Goal: Information Seeking & Learning: Learn about a topic

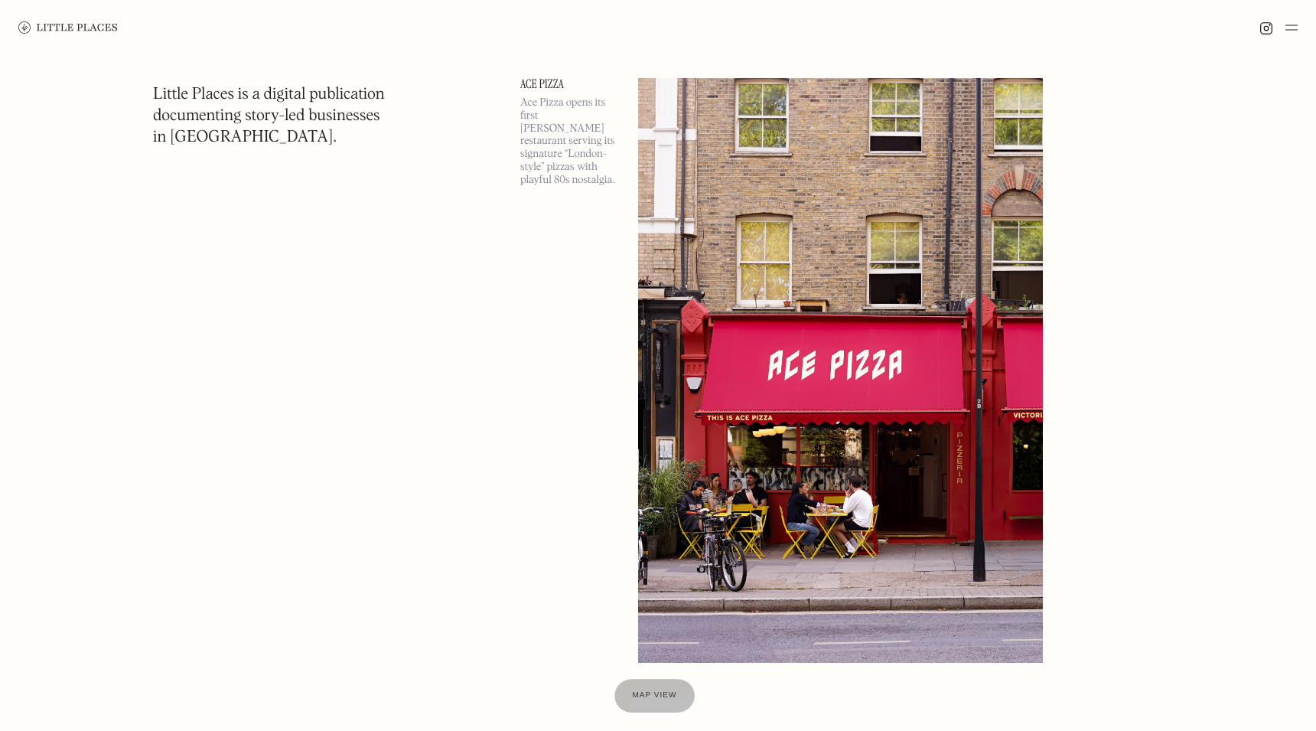
scroll to position [93, 0]
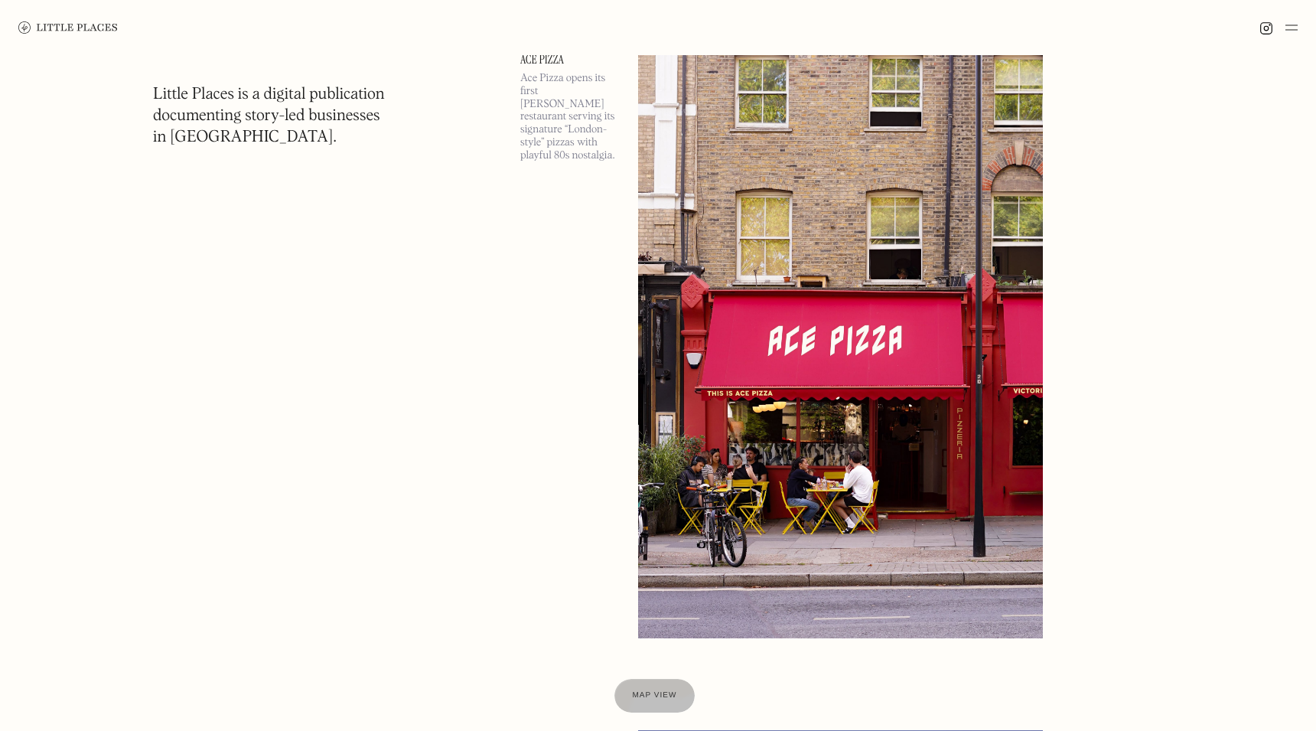
click at [1289, 30] on img at bounding box center [1291, 27] width 12 height 18
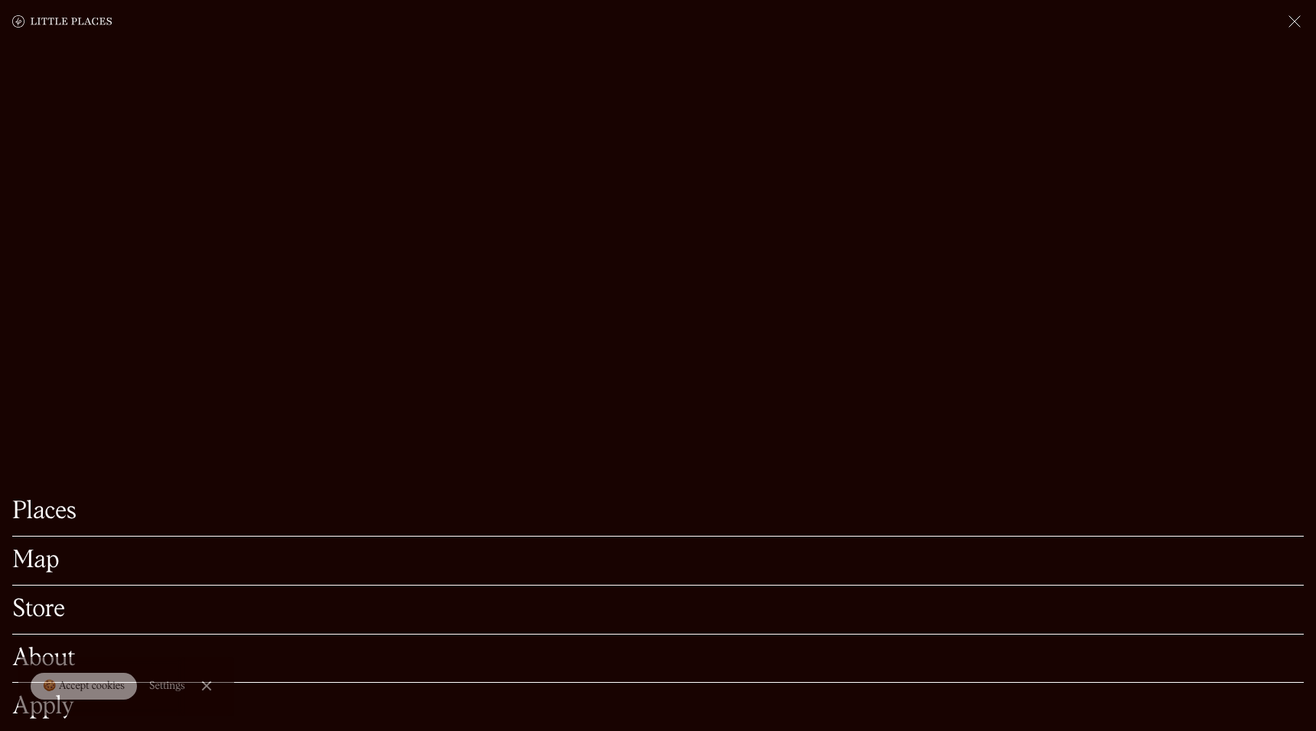
click at [72, 549] on link "Map" at bounding box center [657, 561] width 1291 height 24
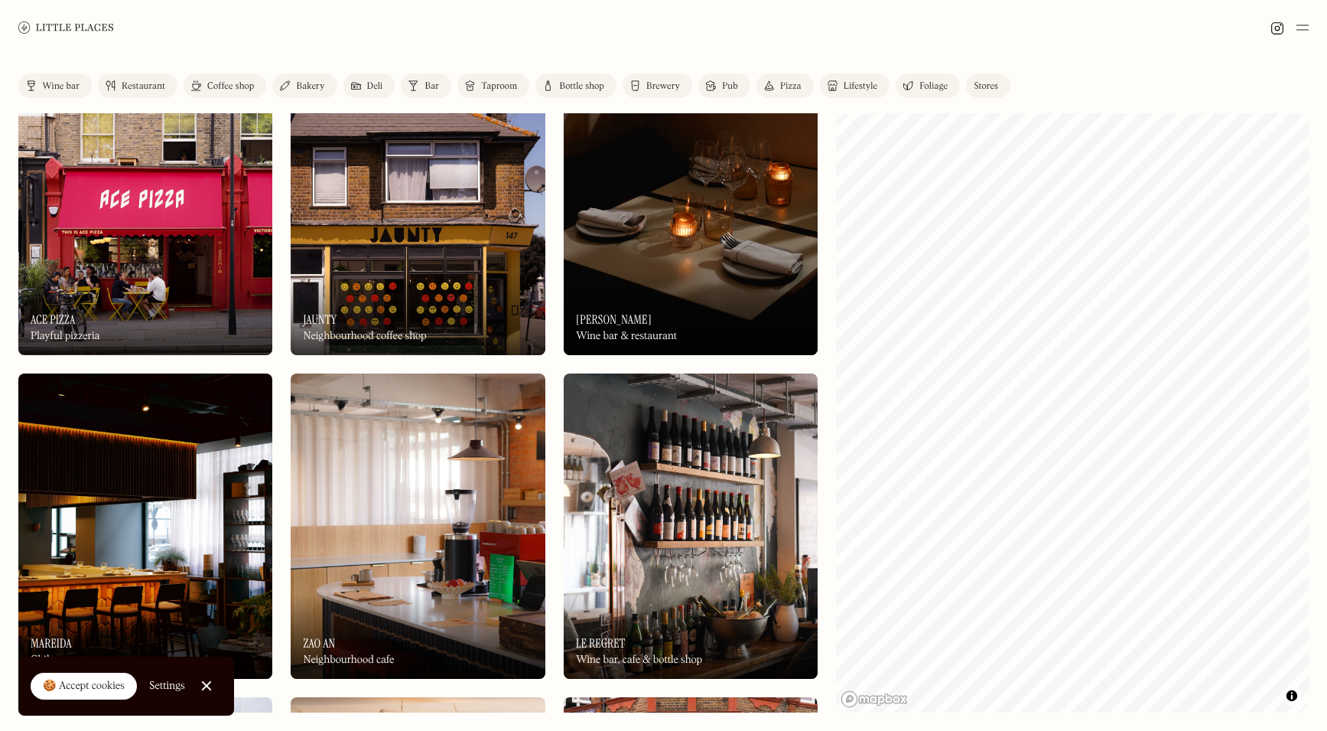
scroll to position [86, 0]
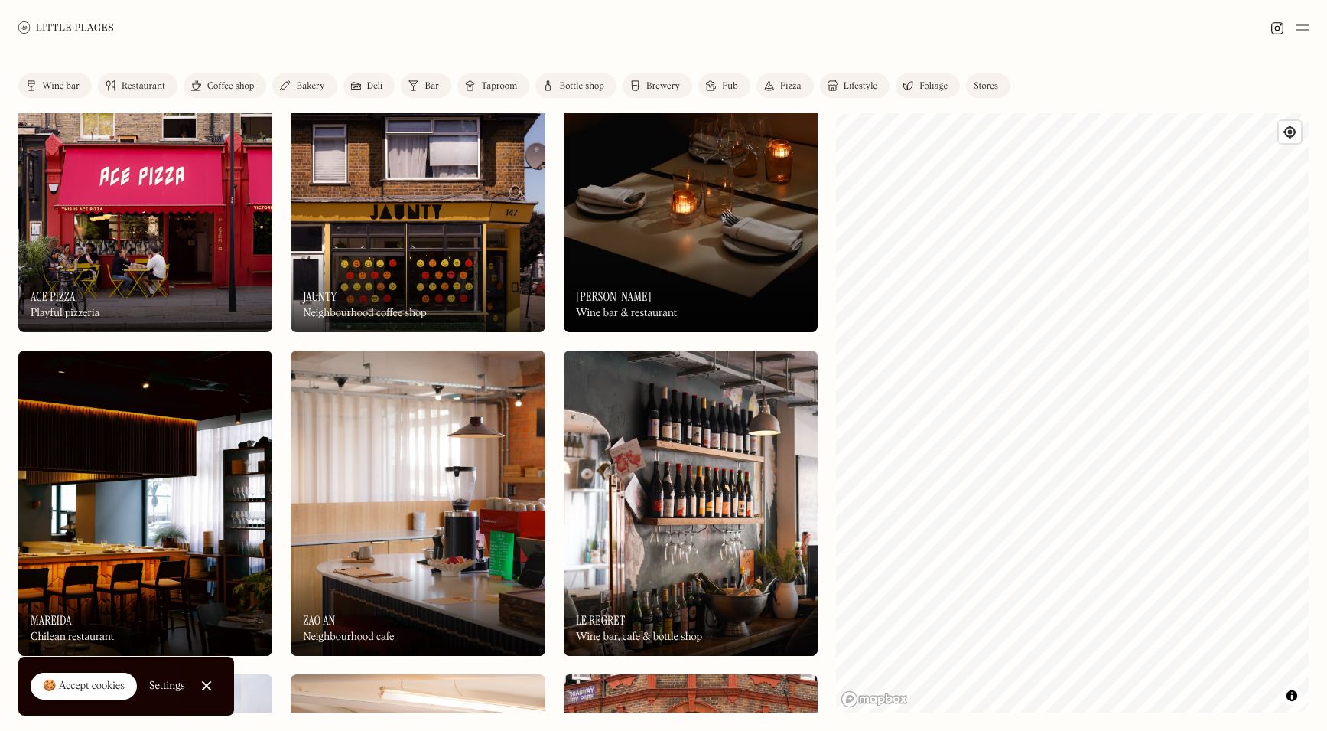
click at [732, 556] on img at bounding box center [691, 502] width 254 height 305
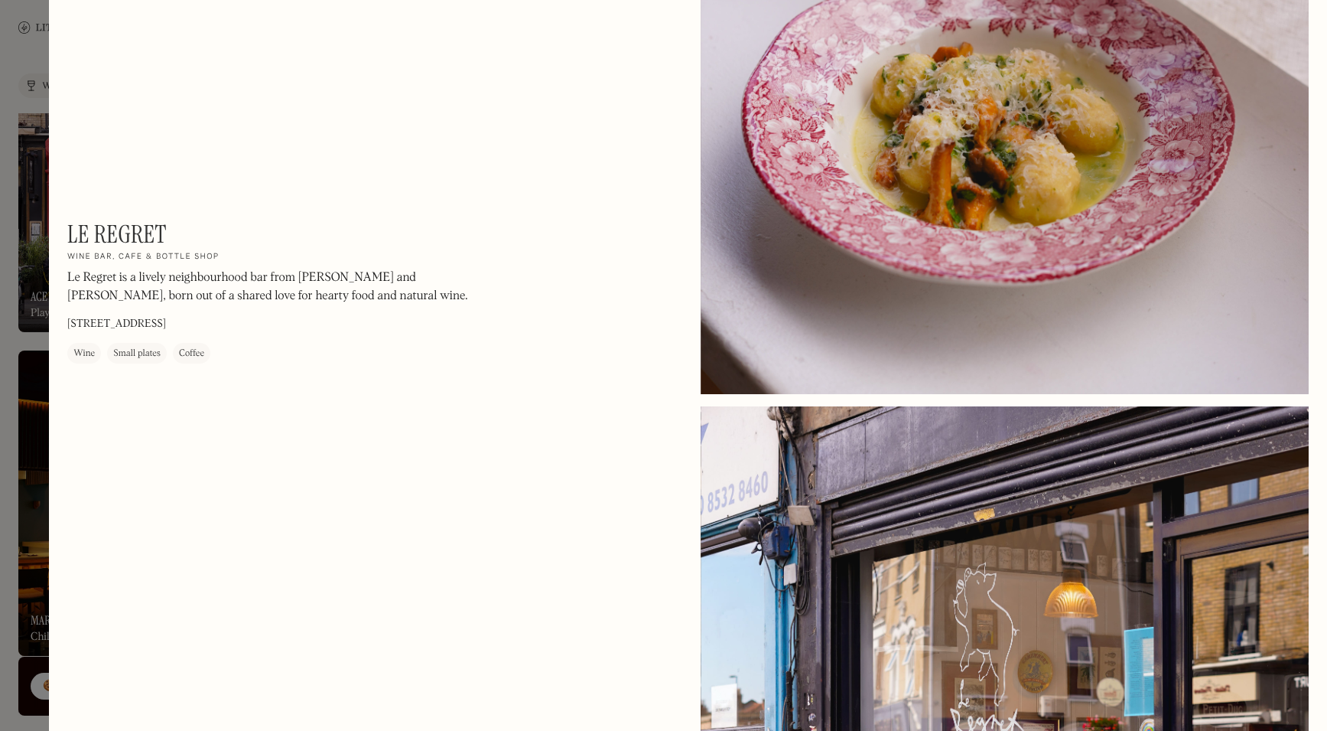
scroll to position [2460, 0]
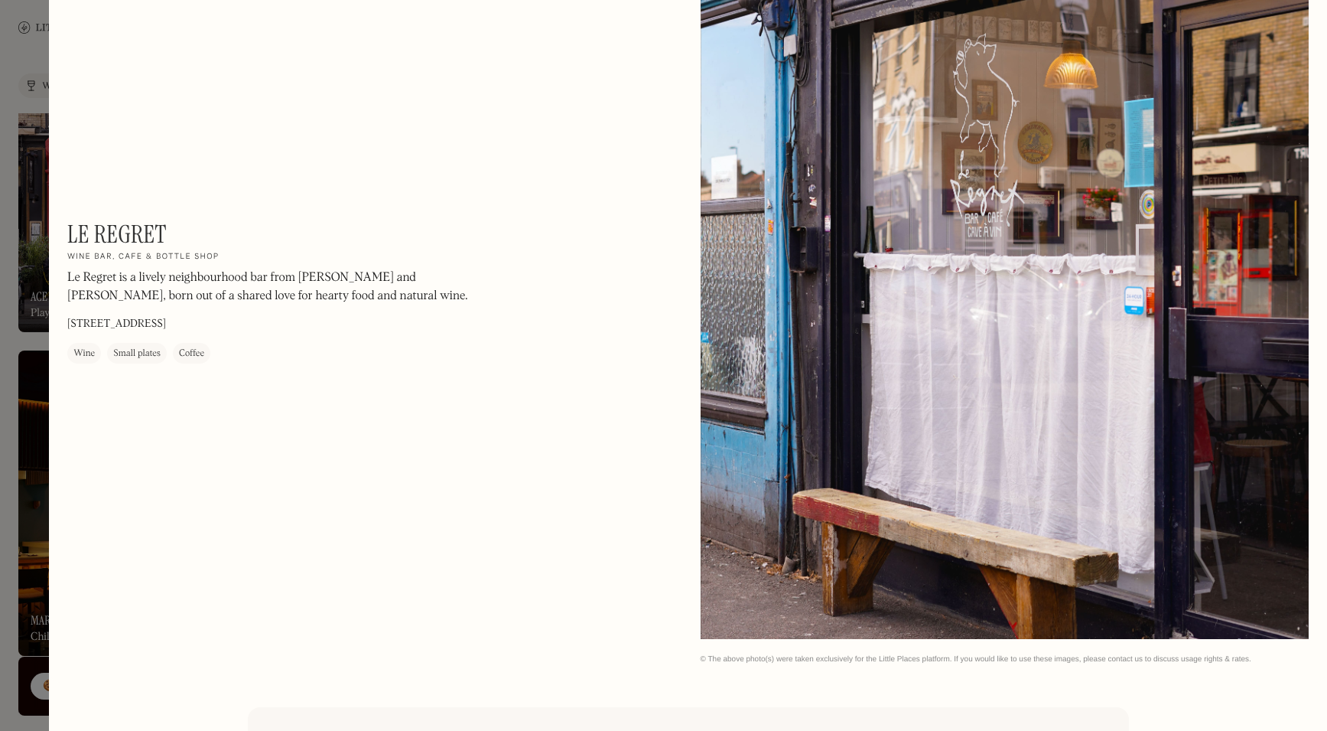
click at [36, 527] on div at bounding box center [663, 365] width 1327 height 731
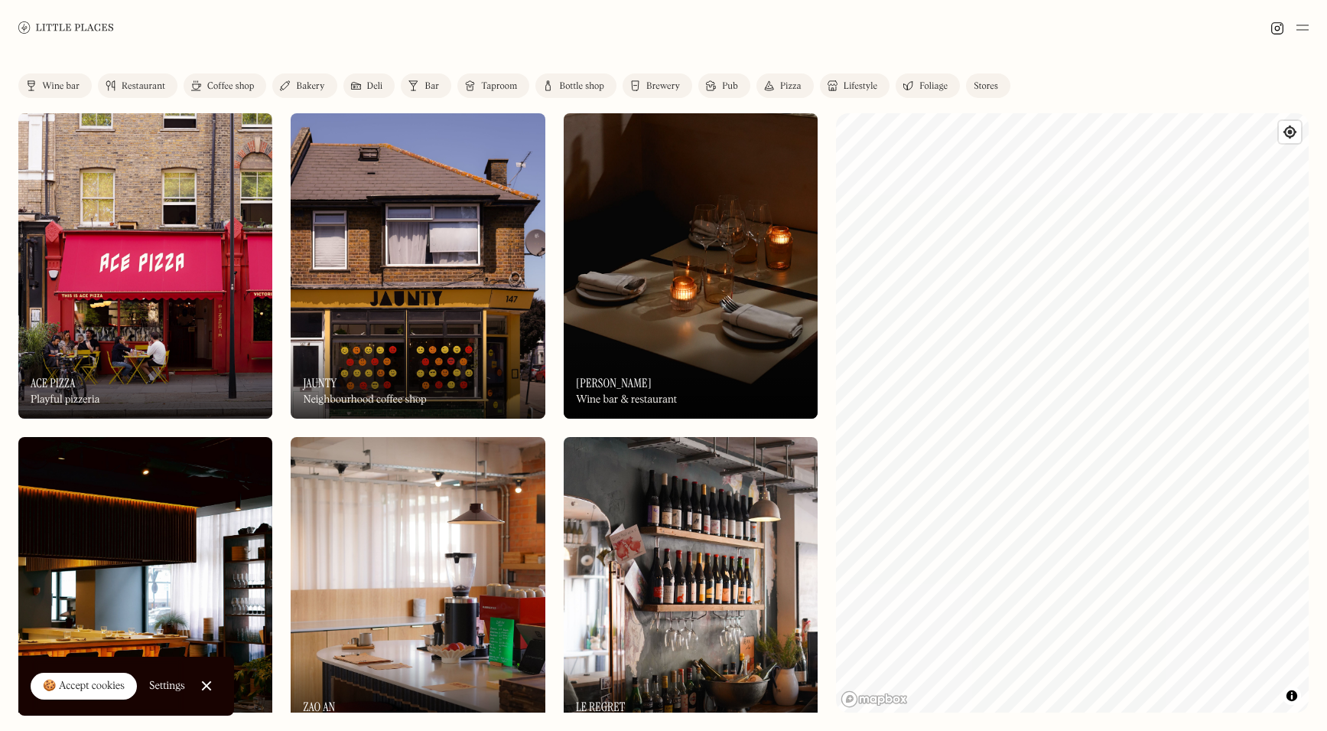
click at [782, 315] on img at bounding box center [691, 265] width 254 height 305
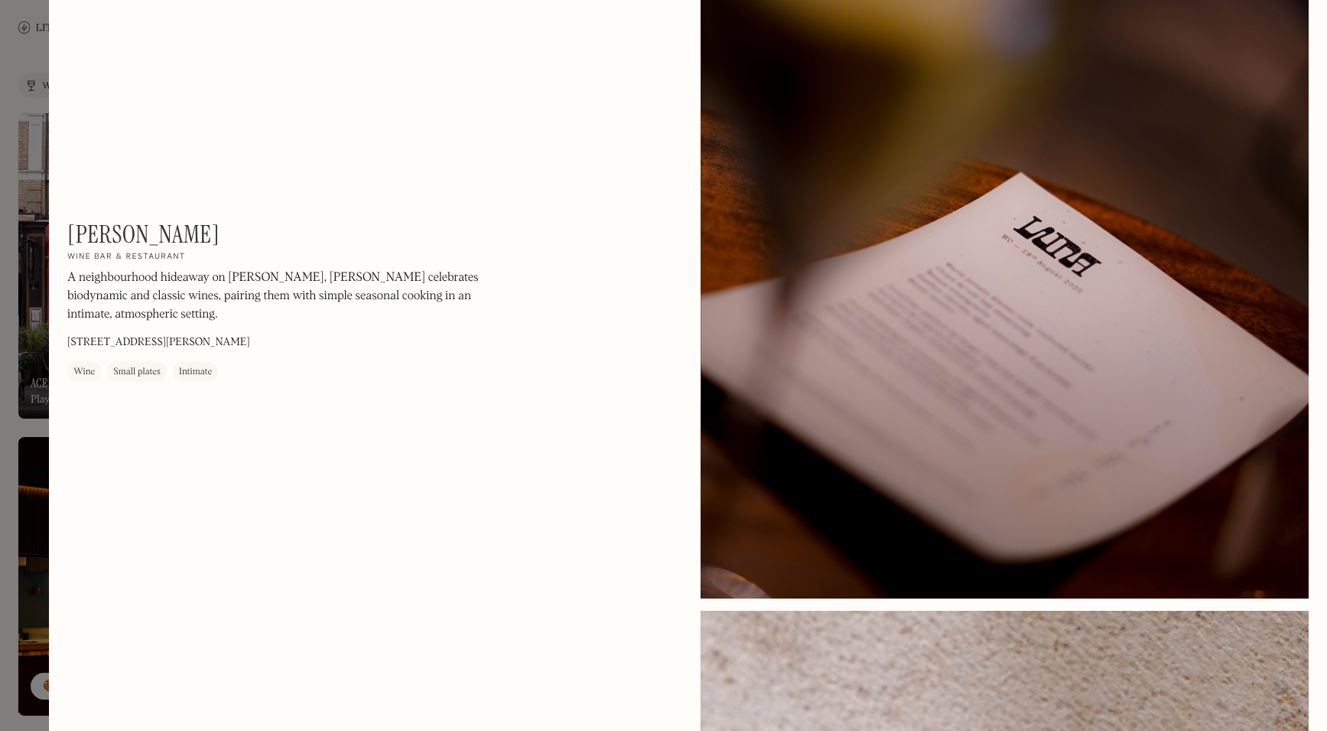
scroll to position [1943, 0]
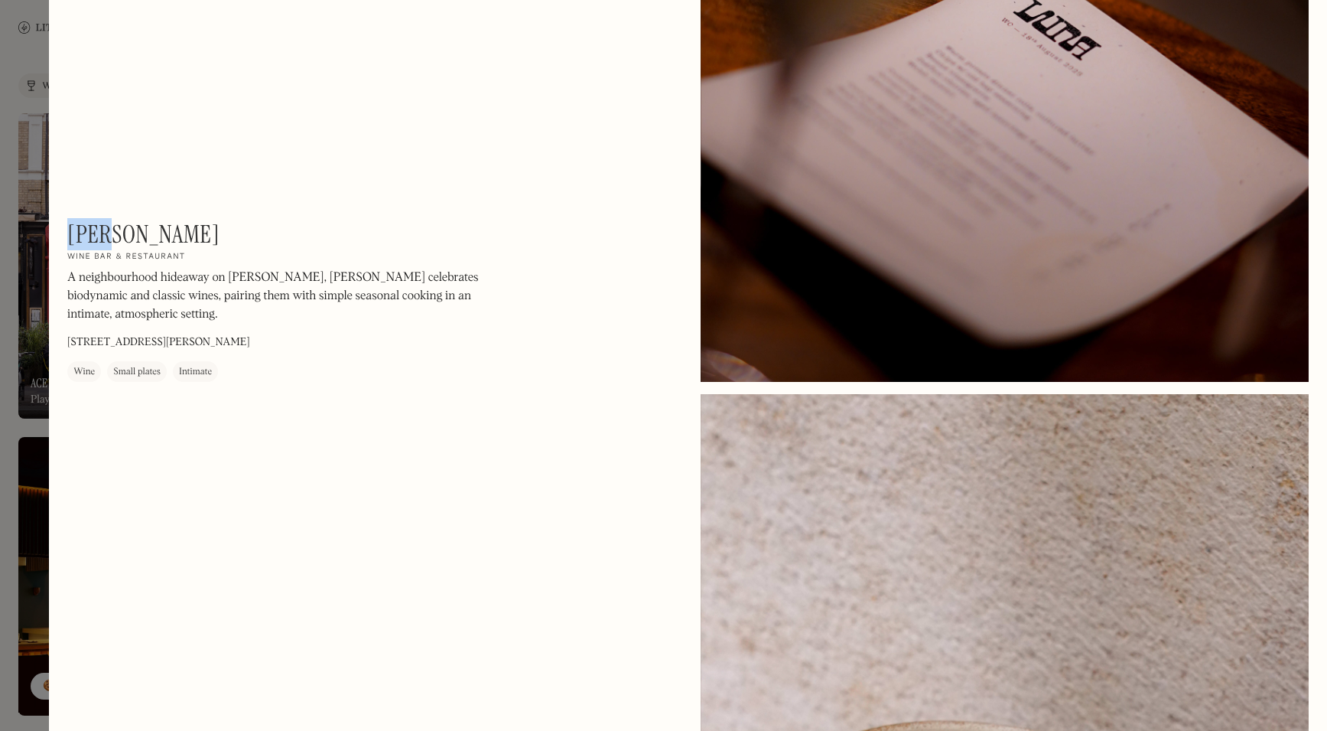
drag, startPoint x: 127, startPoint y: 230, endPoint x: 69, endPoint y: 223, distance: 58.6
click at [69, 223] on div "[PERSON_NAME] On Our Radar Wine bar & restaurant A neighbourhood hideaway on [P…" at bounding box center [273, 301] width 413 height 162
copy h1 "[PERSON_NAME]"
drag, startPoint x: 69, startPoint y: 340, endPoint x: 327, endPoint y: 339, distance: 257.8
click at [321, 340] on div "[PERSON_NAME] On Our Radar Wine bar & restaurant A neighbourhood hideaway on [P…" at bounding box center [273, 301] width 413 height 162
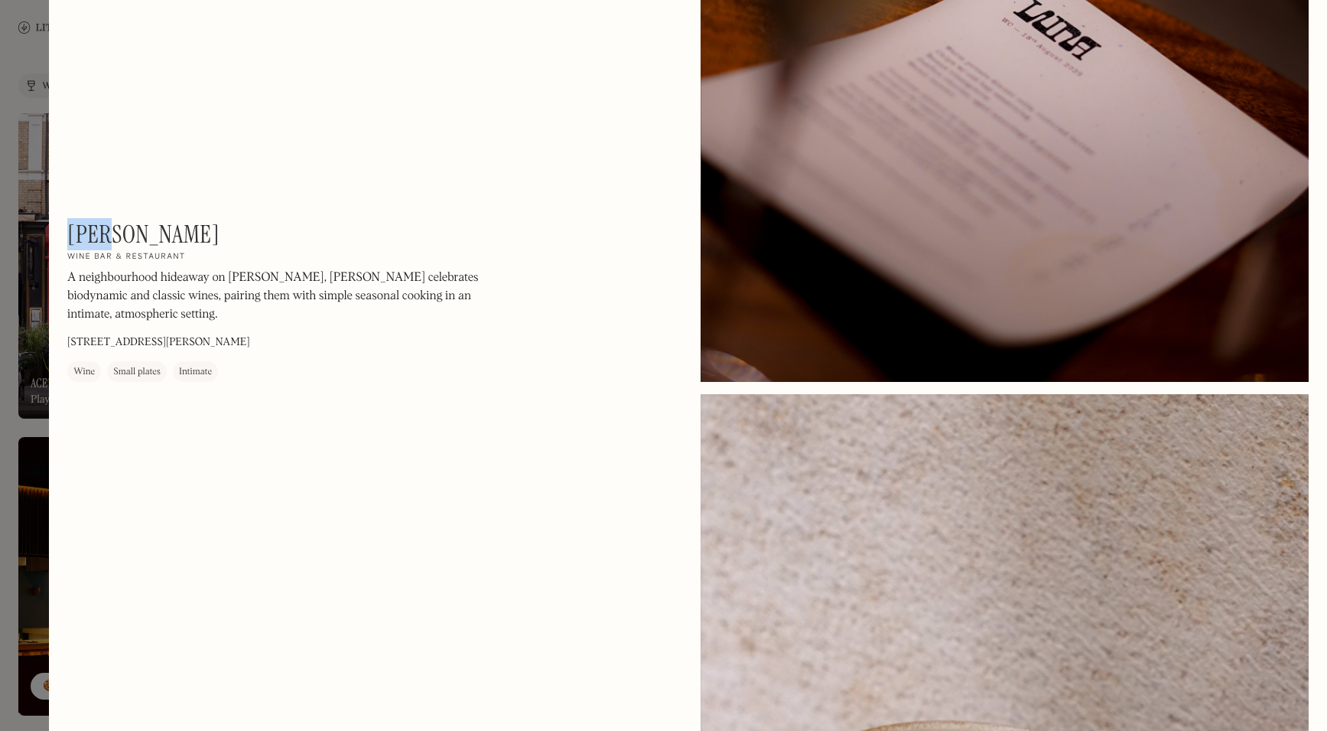
copy p "[STREET_ADDRESS][PERSON_NAME]"
click at [29, 384] on div at bounding box center [663, 365] width 1327 height 731
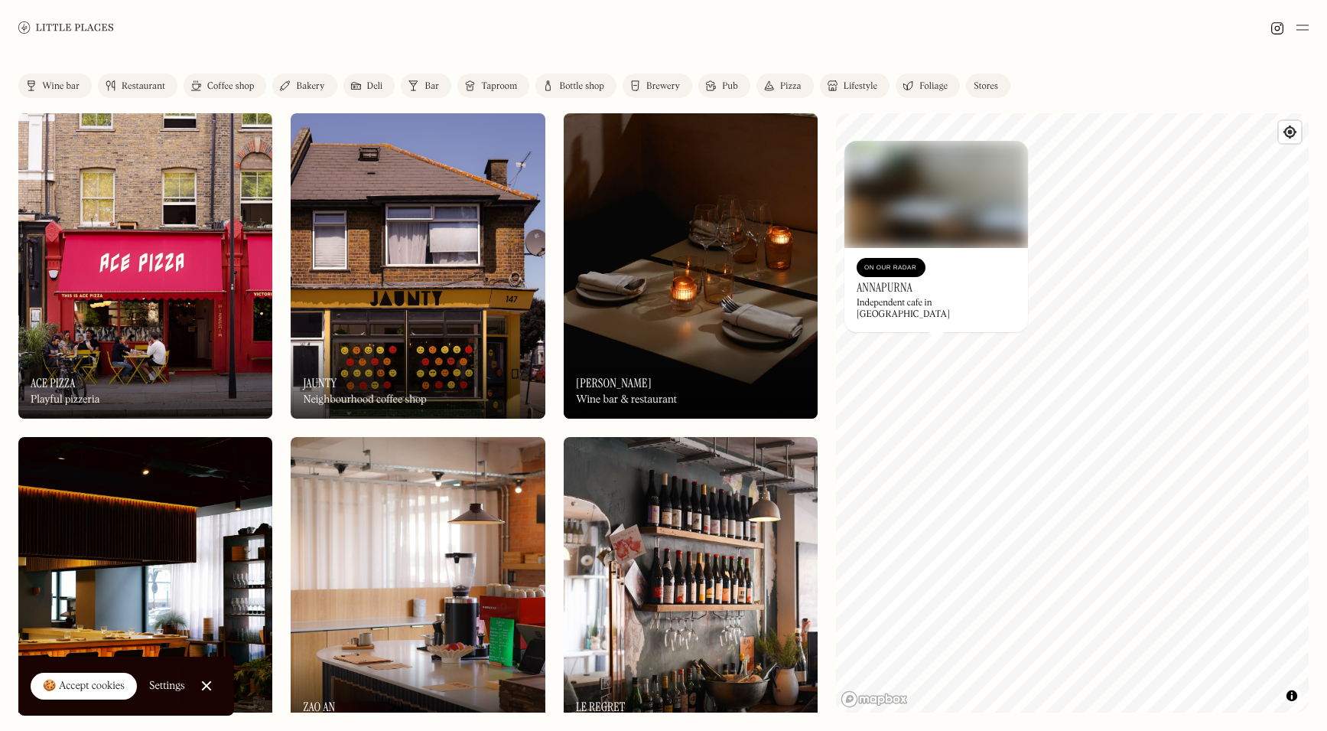
click at [953, 318] on div "© Mapbox © OpenStreetMap Improve this map On Our Radar Annapurna Independent ca…" at bounding box center [1072, 412] width 473 height 599
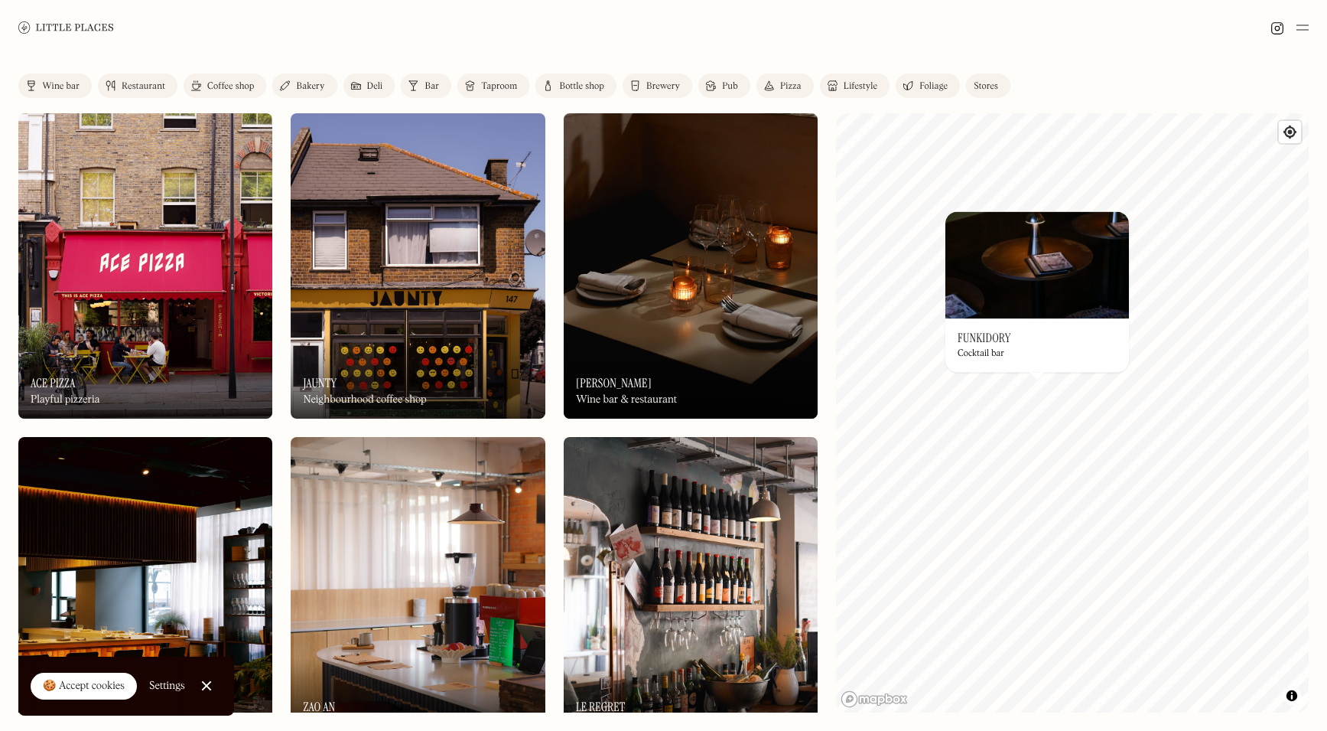
click at [1054, 261] on img at bounding box center [1038, 264] width 184 height 107
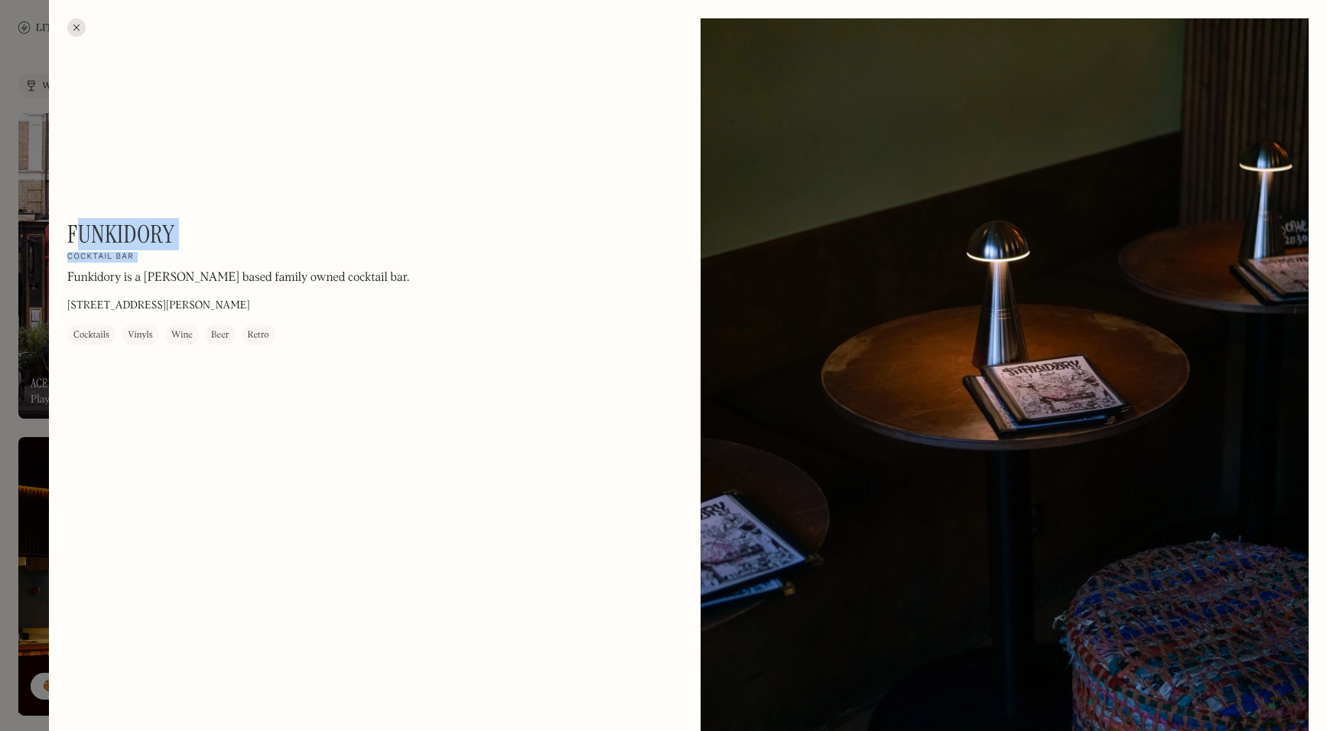
drag, startPoint x: 210, startPoint y: 240, endPoint x: 79, endPoint y: 225, distance: 132.5
click at [79, 225] on div "Funkidory On Our Radar Cocktail bar Funkidory is a [PERSON_NAME] based family o…" at bounding box center [273, 282] width 413 height 125
click at [70, 229] on h1 "Funkidory" at bounding box center [120, 234] width 107 height 29
drag, startPoint x: 69, startPoint y: 227, endPoint x: 219, endPoint y: 235, distance: 150.2
click at [219, 235] on div "Funkidory On Our Radar Cocktail bar Funkidory is a [PERSON_NAME] based family o…" at bounding box center [273, 282] width 413 height 125
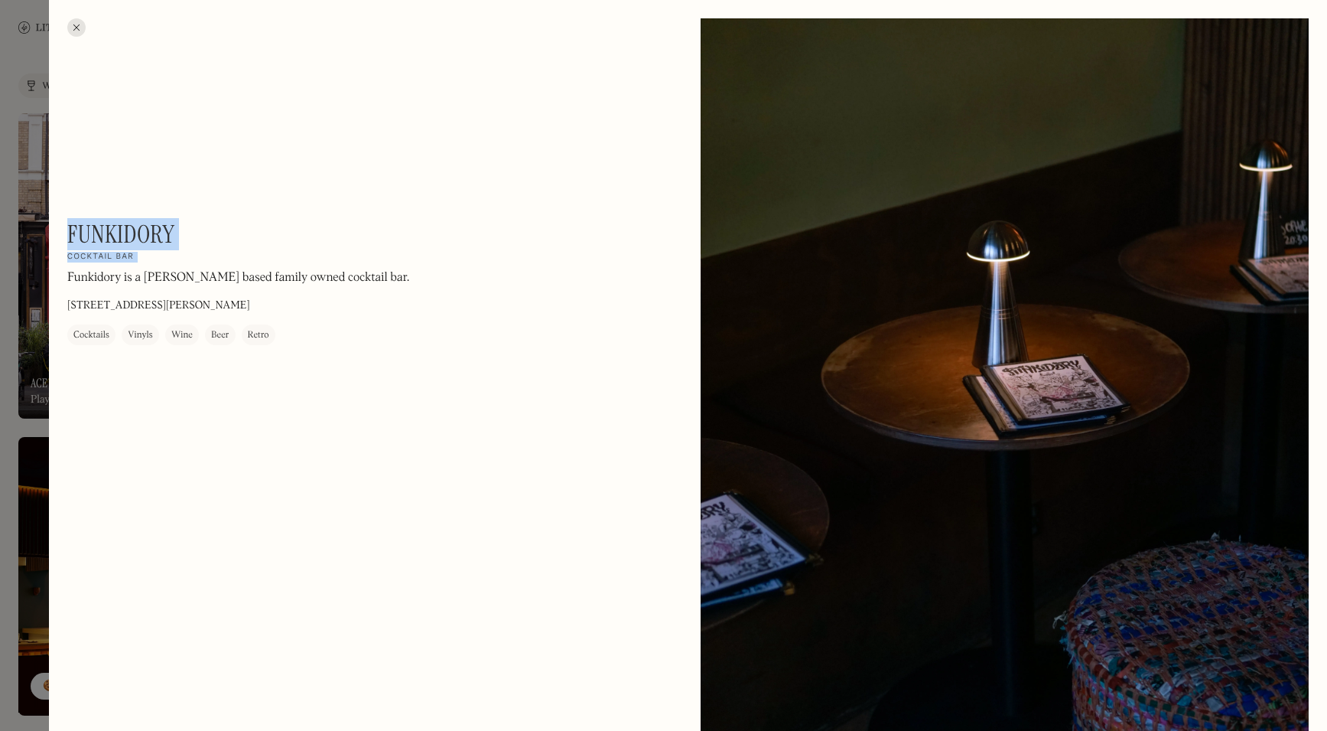
click at [194, 231] on div "Funkidory On Our Radar Cocktail bar Funkidory is a [PERSON_NAME] based family o…" at bounding box center [273, 282] width 413 height 125
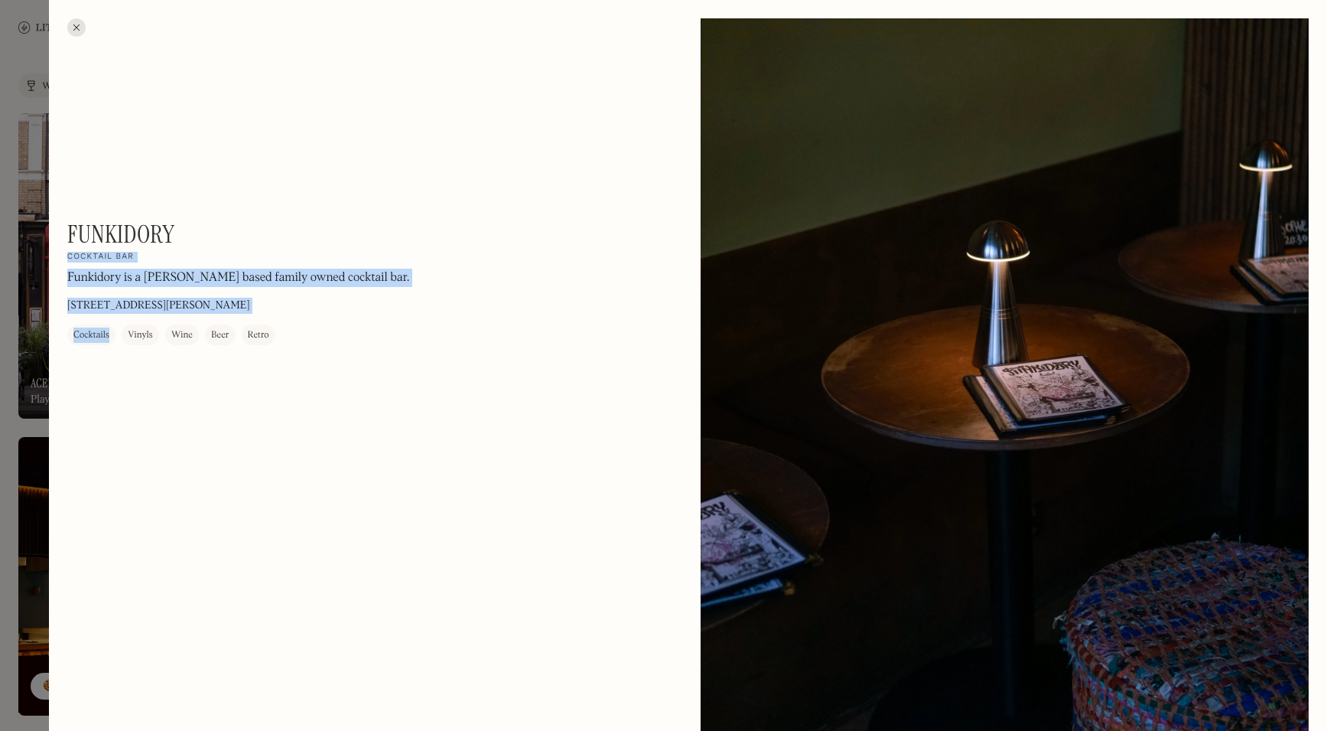
drag, startPoint x: 183, startPoint y: 231, endPoint x: 61, endPoint y: 233, distance: 121.7
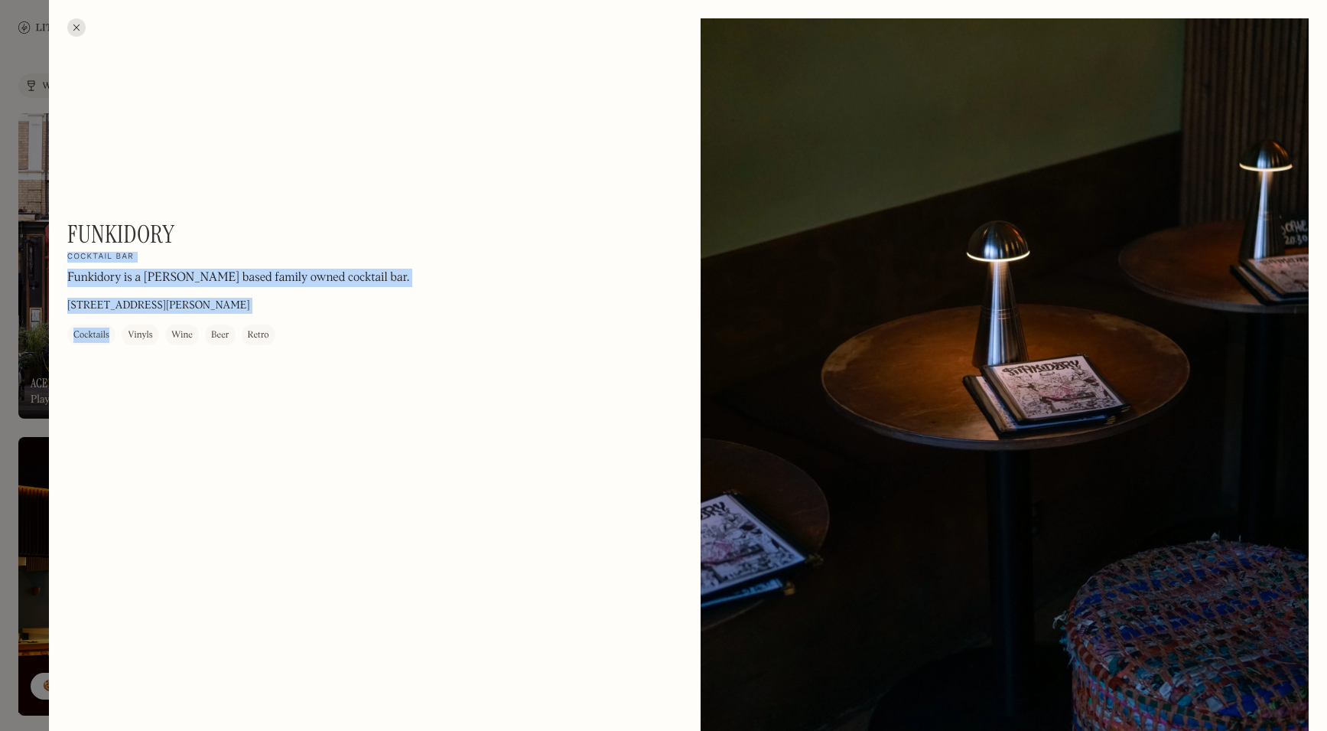
drag, startPoint x: 66, startPoint y: 230, endPoint x: 168, endPoint y: 223, distance: 102.0
click at [168, 223] on h1 "Funkidory" at bounding box center [120, 234] width 107 height 29
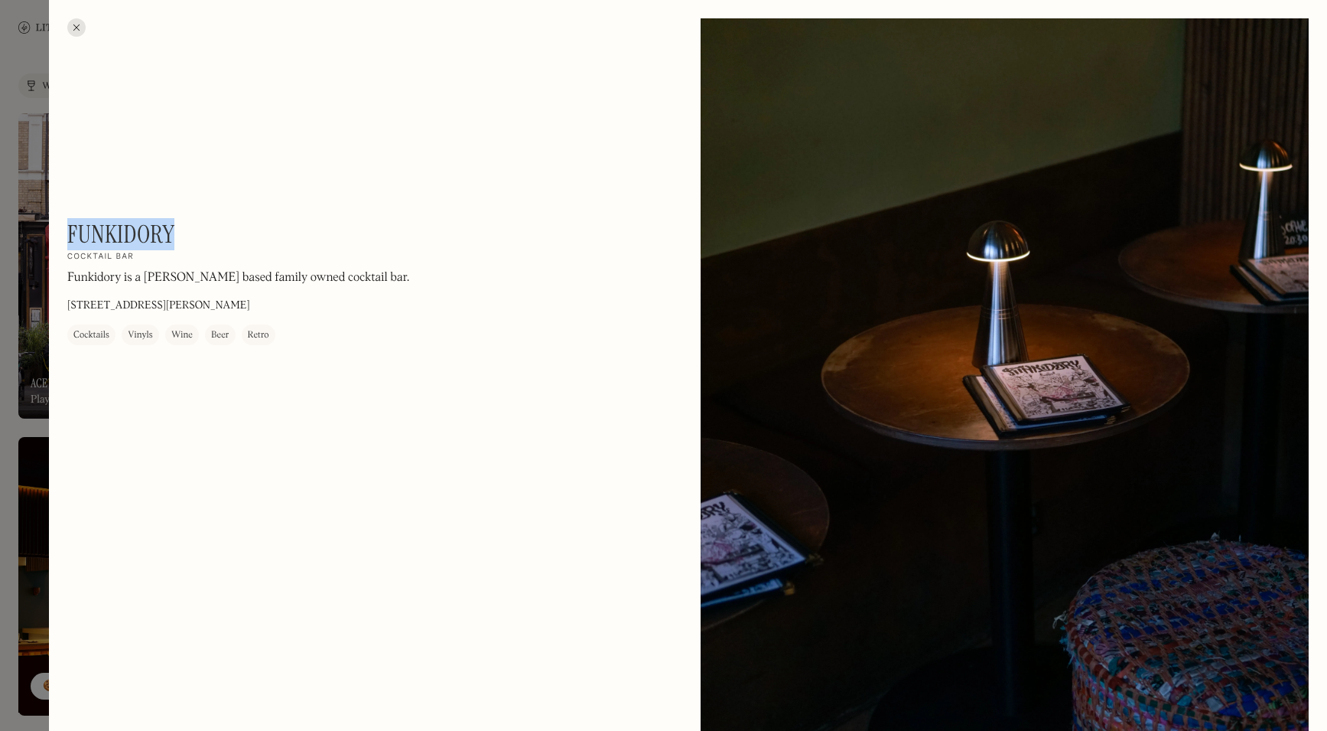
drag, startPoint x: 175, startPoint y: 226, endPoint x: 70, endPoint y: 225, distance: 105.6
click at [70, 225] on div "Funkidory On Our Radar Cocktail bar Funkidory is a [PERSON_NAME] based family o…" at bounding box center [273, 282] width 413 height 125
copy h1 "Funkidory"
click at [31, 80] on div at bounding box center [663, 365] width 1327 height 731
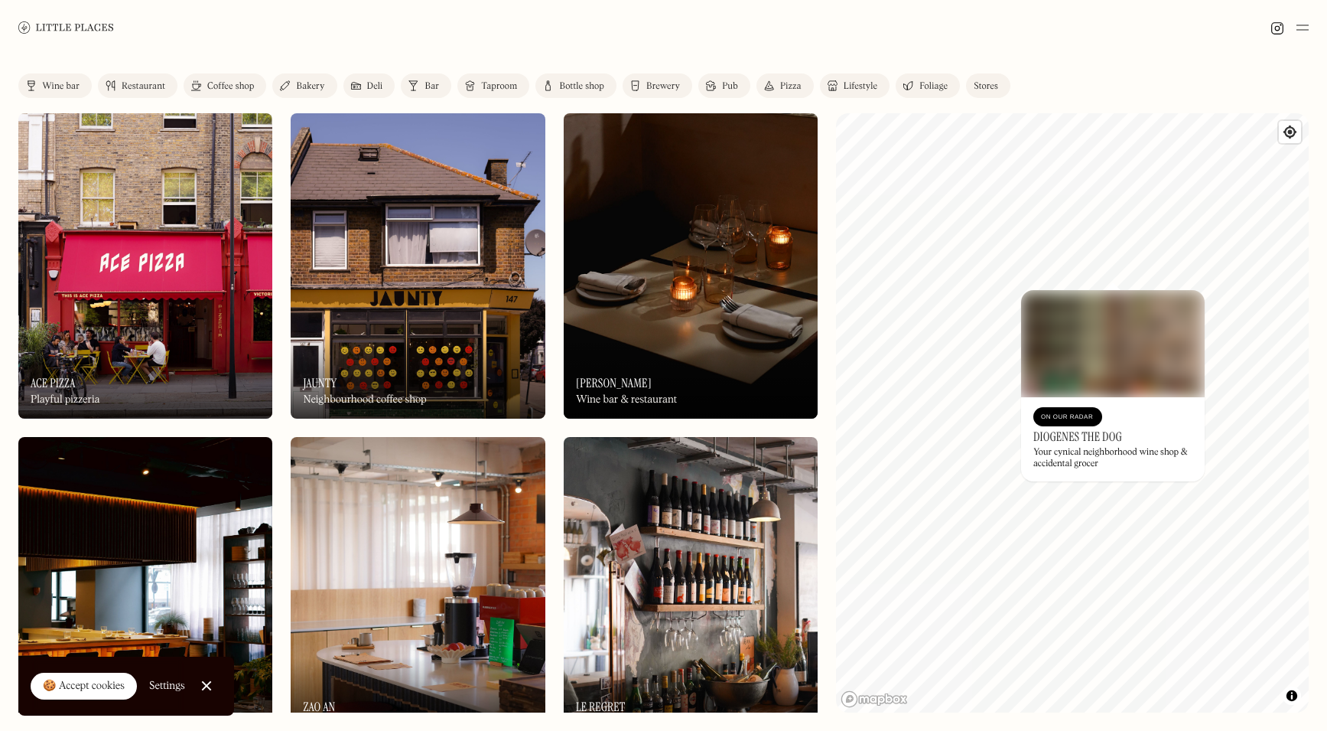
click at [1070, 412] on div "© Mapbox © OpenStreetMap Improve this map On Our Radar Diogenes The Dog Your cy…" at bounding box center [1072, 412] width 473 height 599
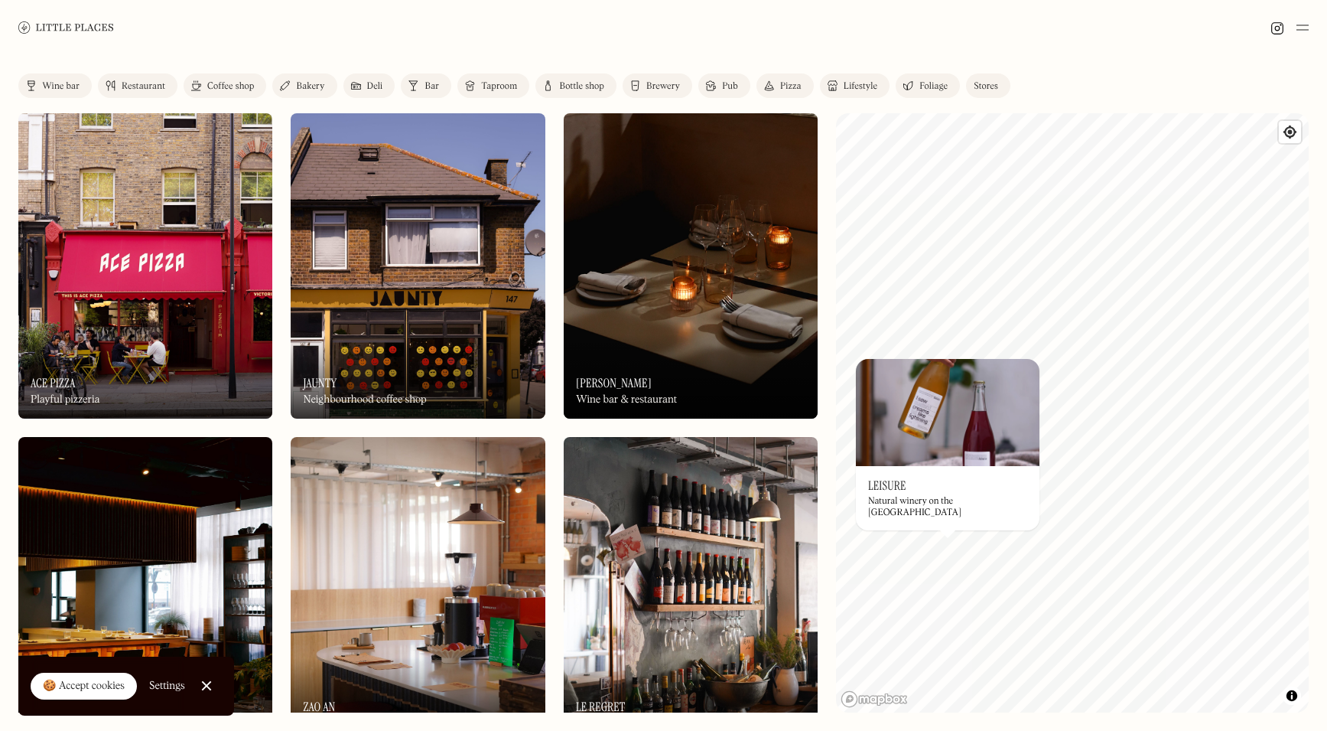
drag, startPoint x: 1162, startPoint y: 624, endPoint x: 1034, endPoint y: 535, distance: 156.2
click at [1024, 533] on div "© Mapbox © OpenStreetMap Improve this map On Our Radar Leisure Natural winery o…" at bounding box center [1072, 412] width 473 height 599
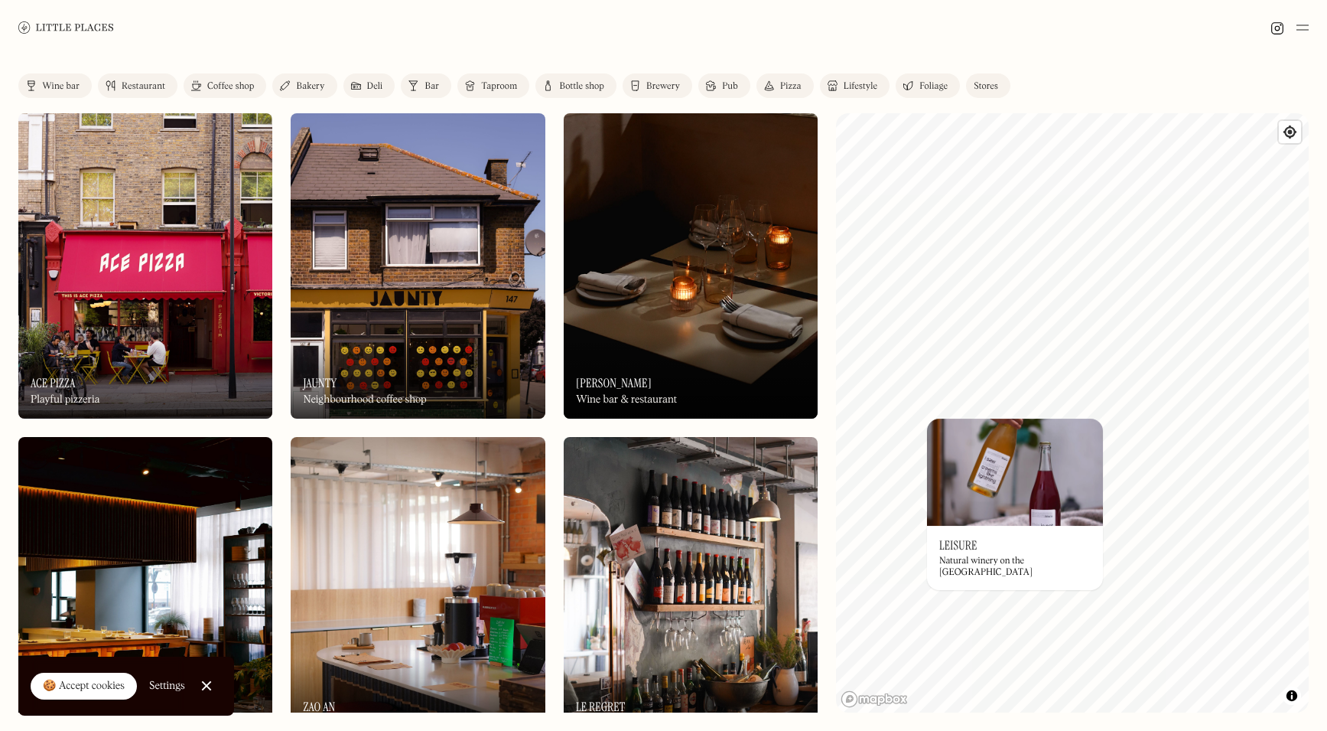
click at [1103, 490] on img at bounding box center [1015, 472] width 176 height 107
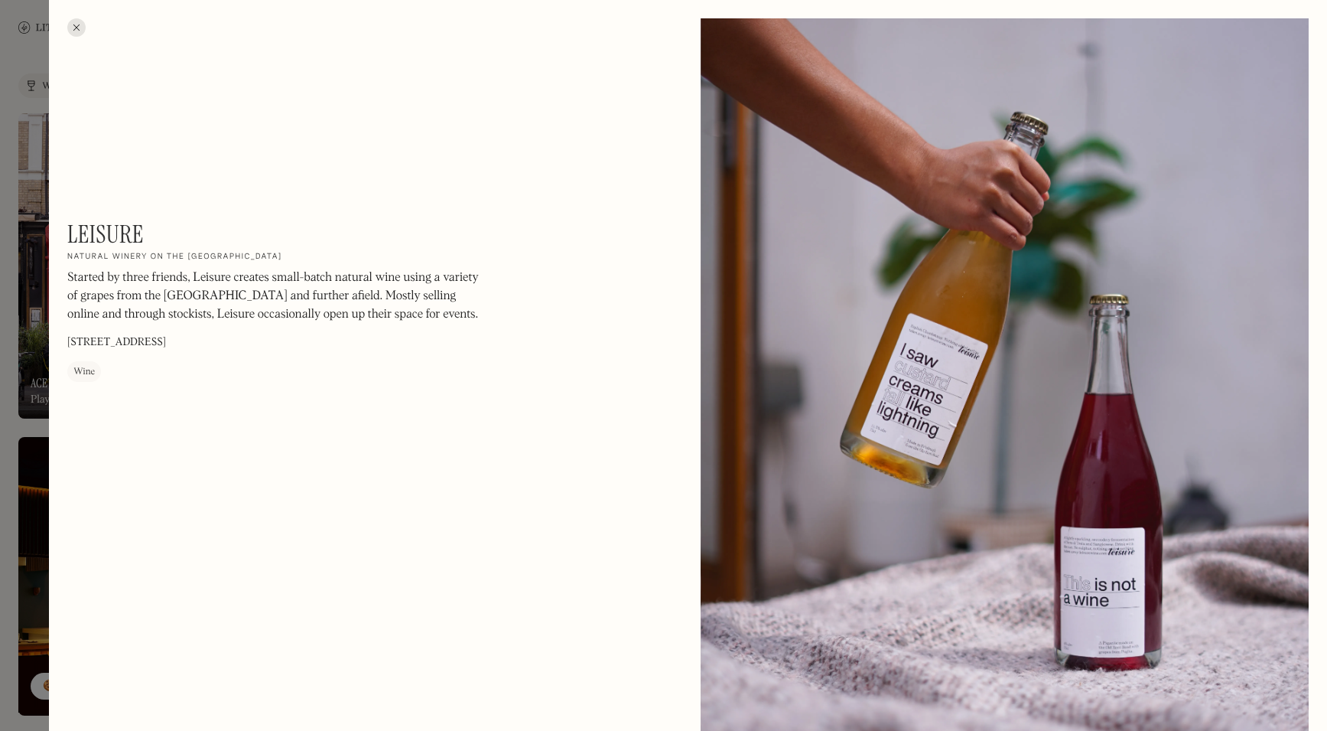
click at [37, 320] on div at bounding box center [663, 365] width 1327 height 731
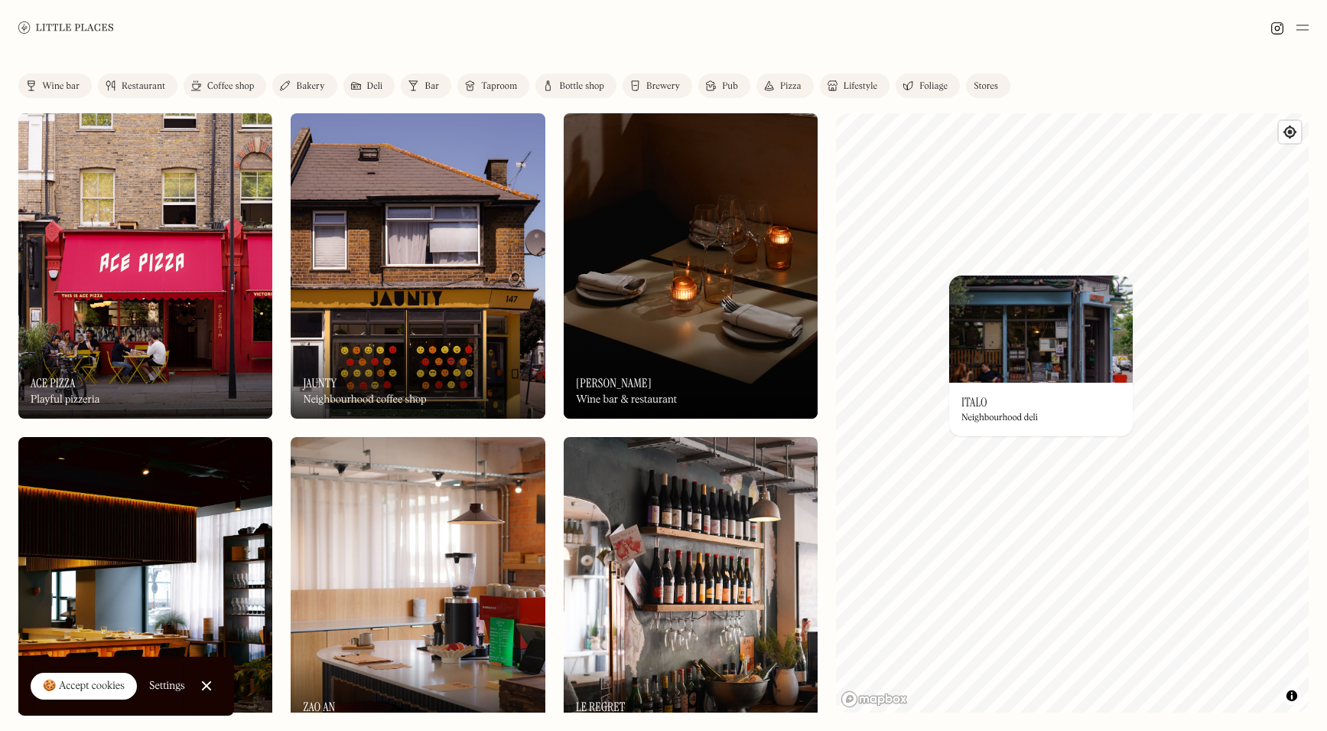
scroll to position [524, 0]
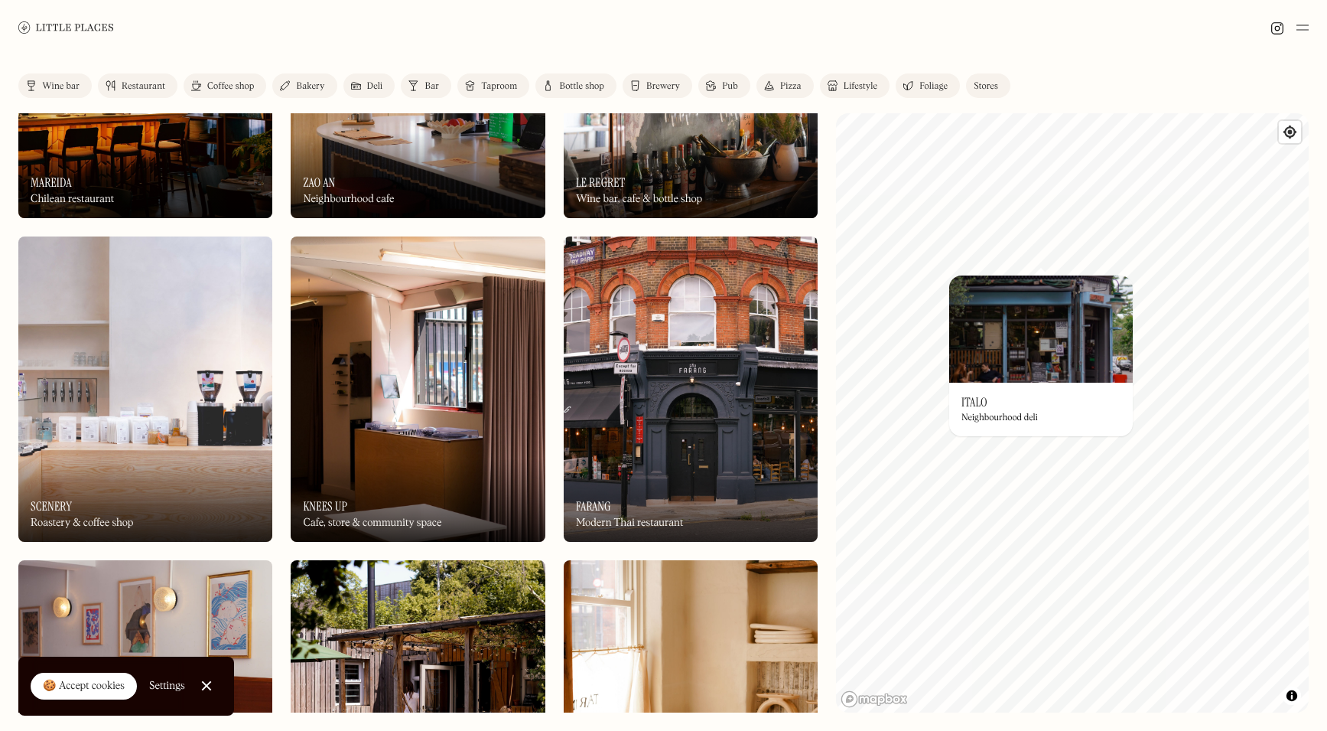
click at [411, 484] on div "On Our Radar Knees Up Cafe, store & community space" at bounding box center [418, 500] width 254 height 84
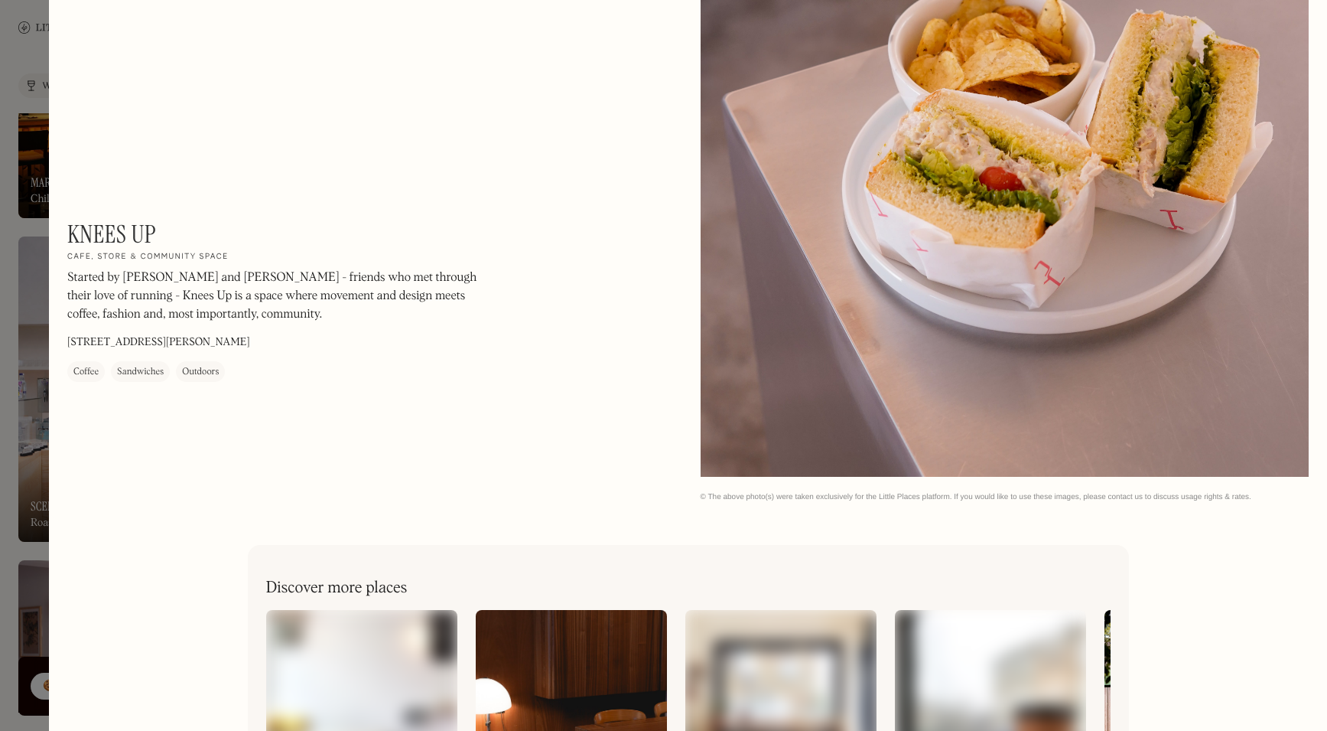
scroll to position [2000, 0]
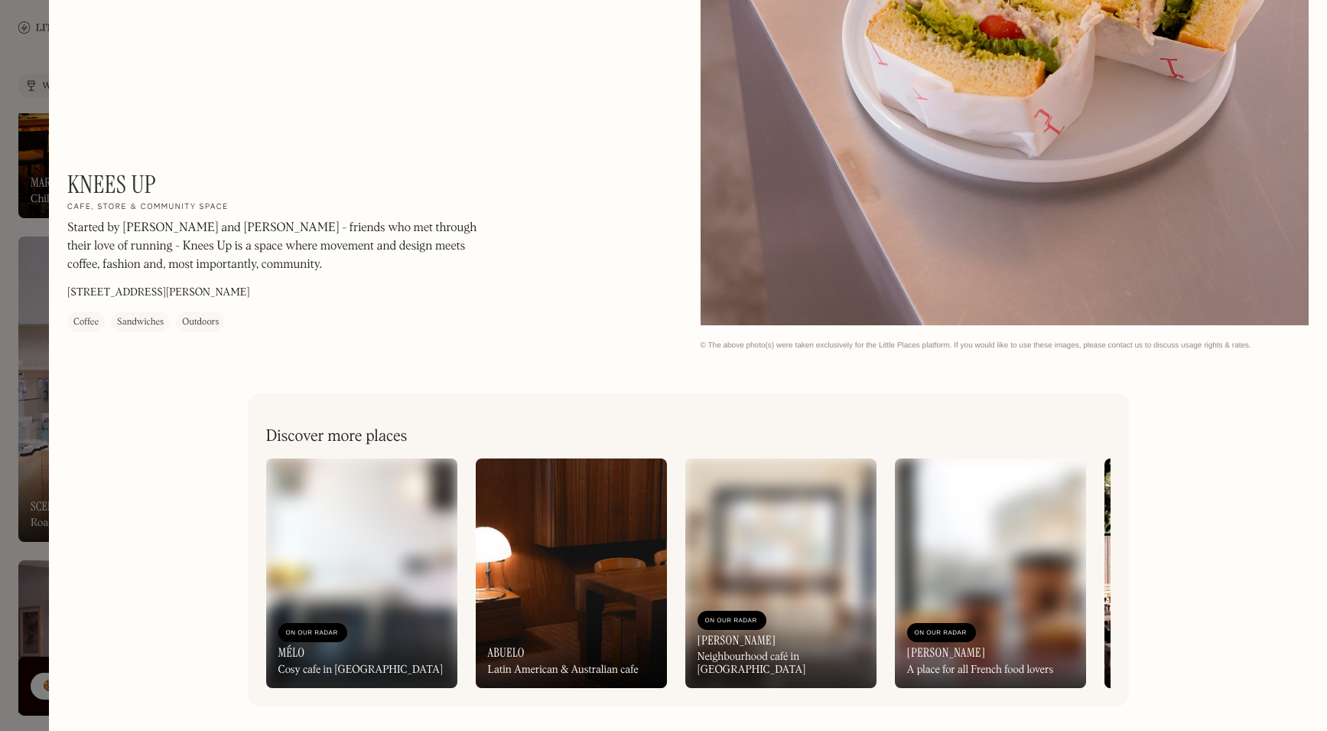
click at [37, 425] on div at bounding box center [663, 365] width 1327 height 731
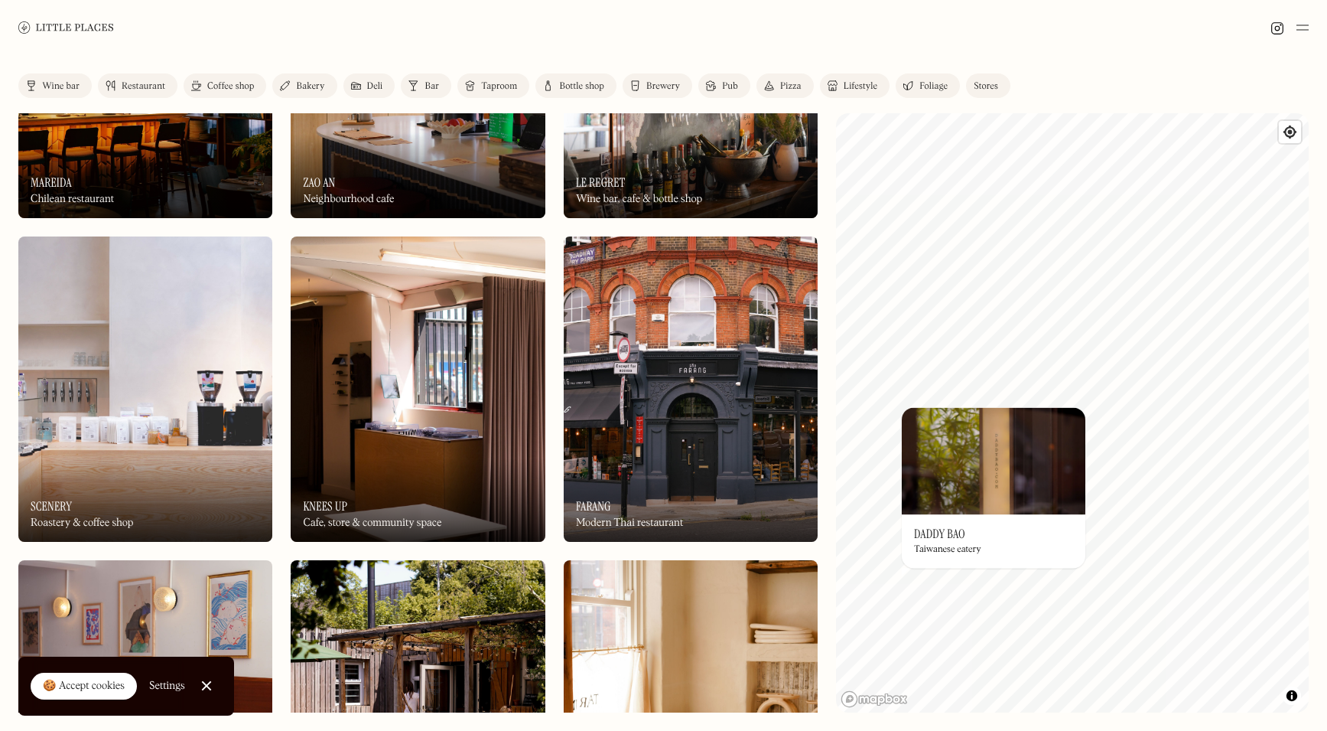
click at [1006, 505] on img at bounding box center [994, 460] width 184 height 107
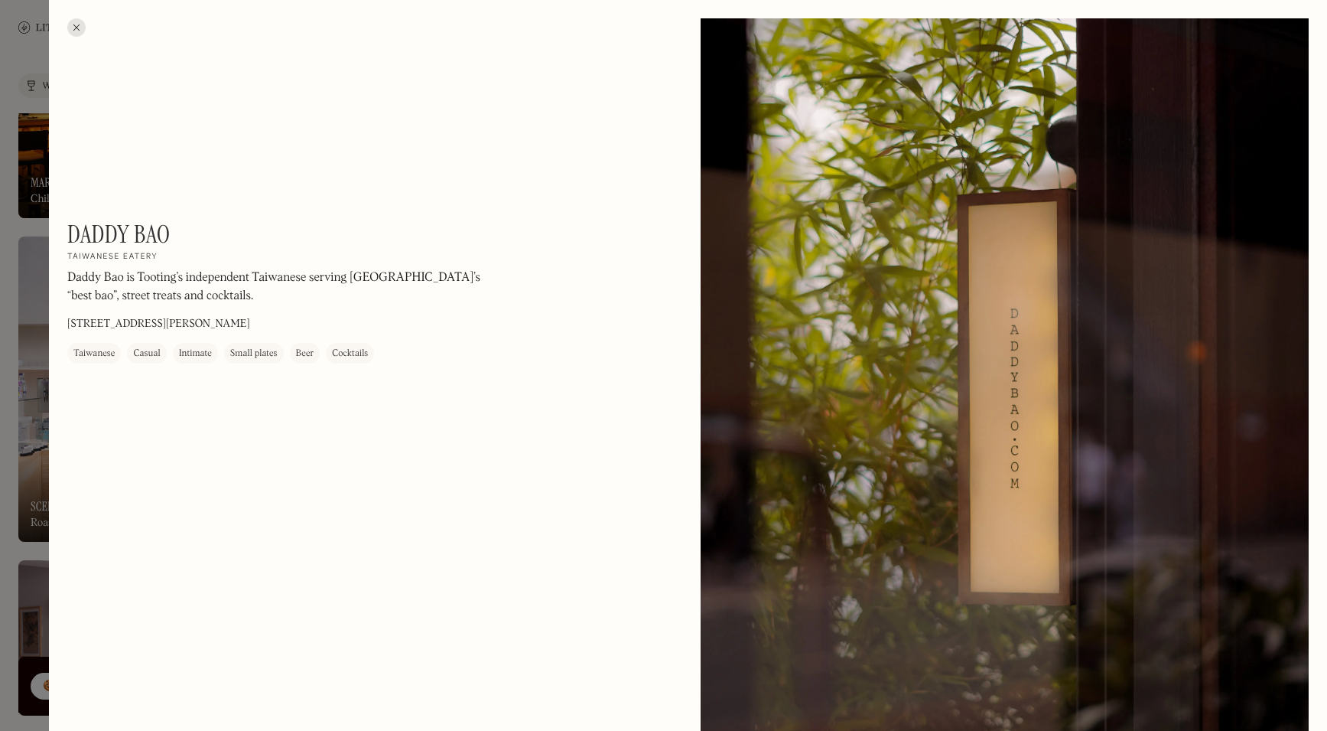
click at [37, 423] on div at bounding box center [663, 365] width 1327 height 731
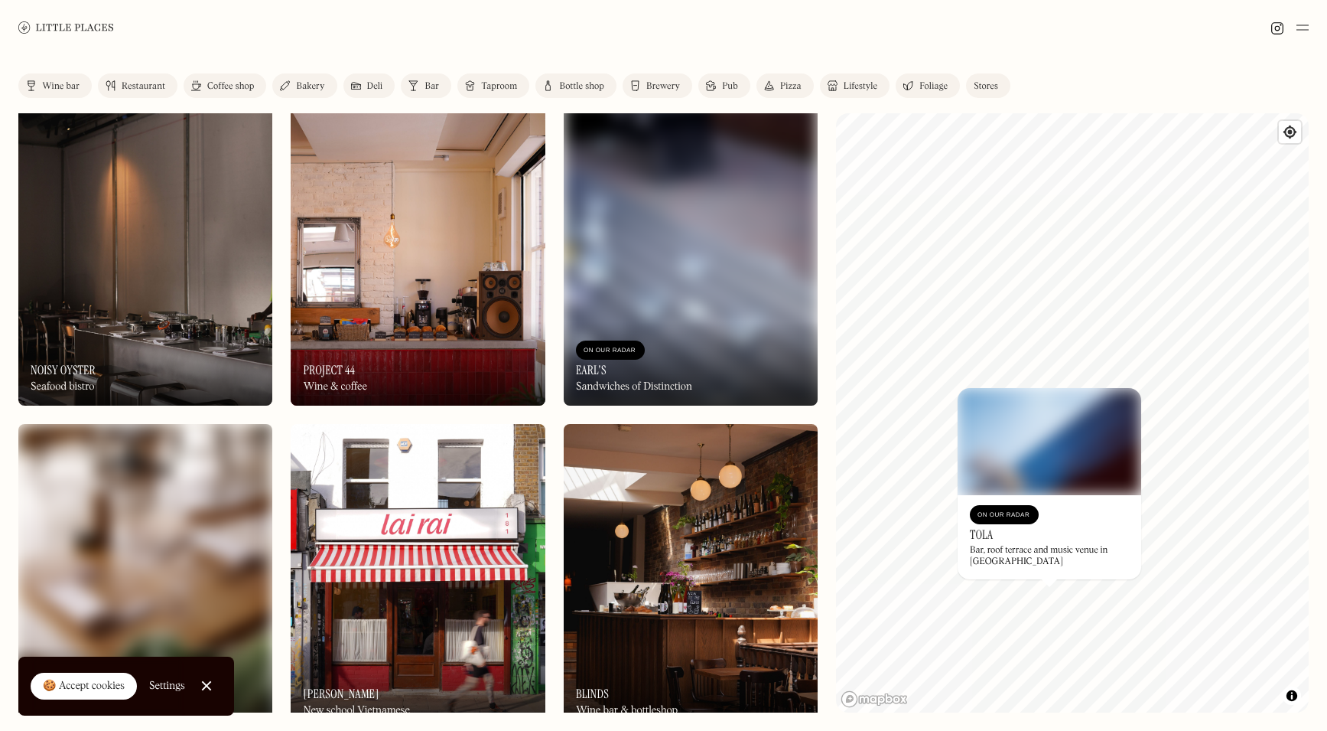
scroll to position [2314, 0]
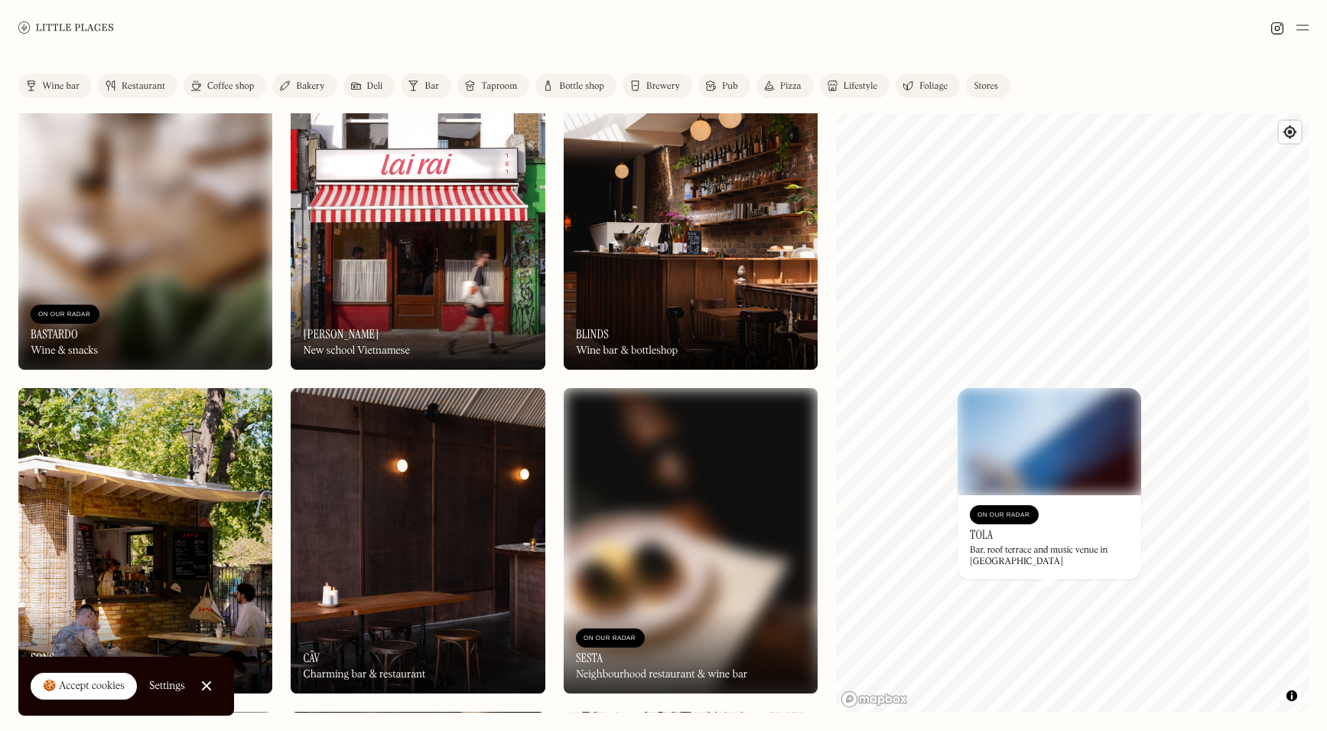
click at [459, 338] on div "On Our Radar [PERSON_NAME] New school Vietnamese" at bounding box center [418, 327] width 254 height 84
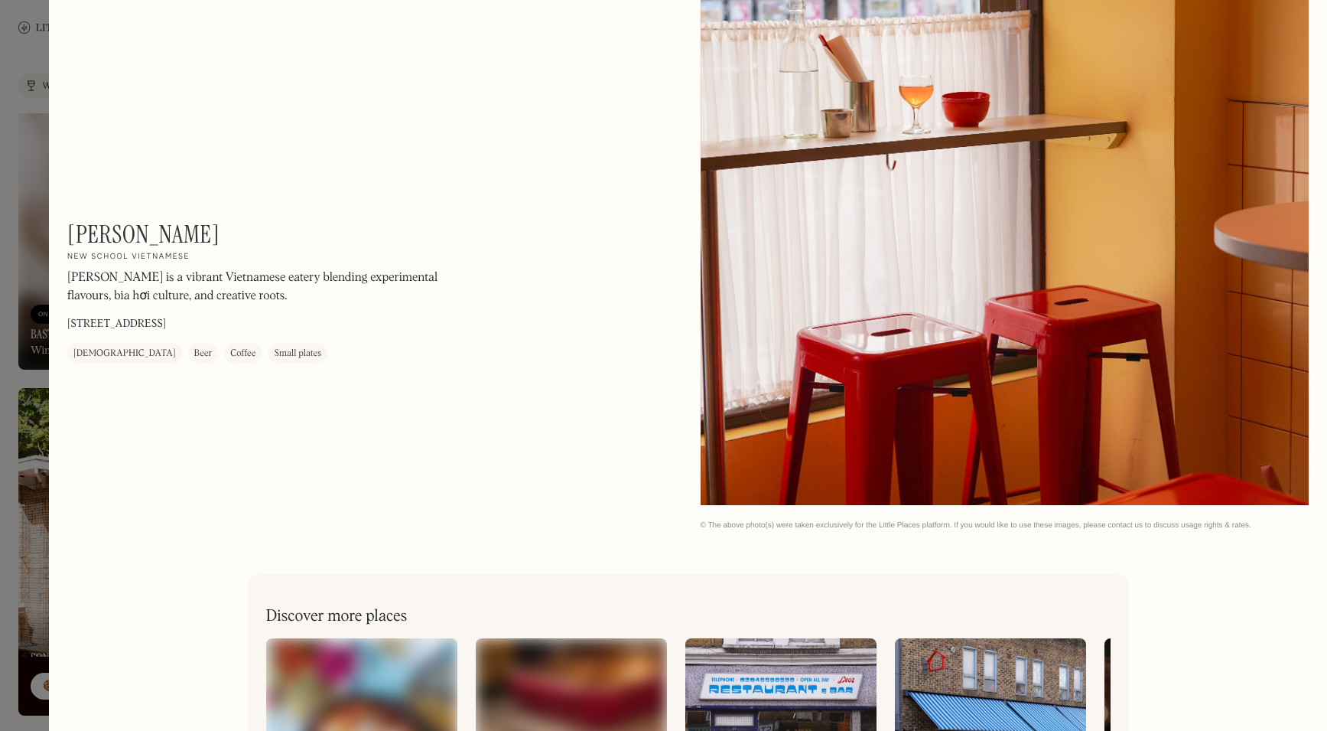
scroll to position [2000, 0]
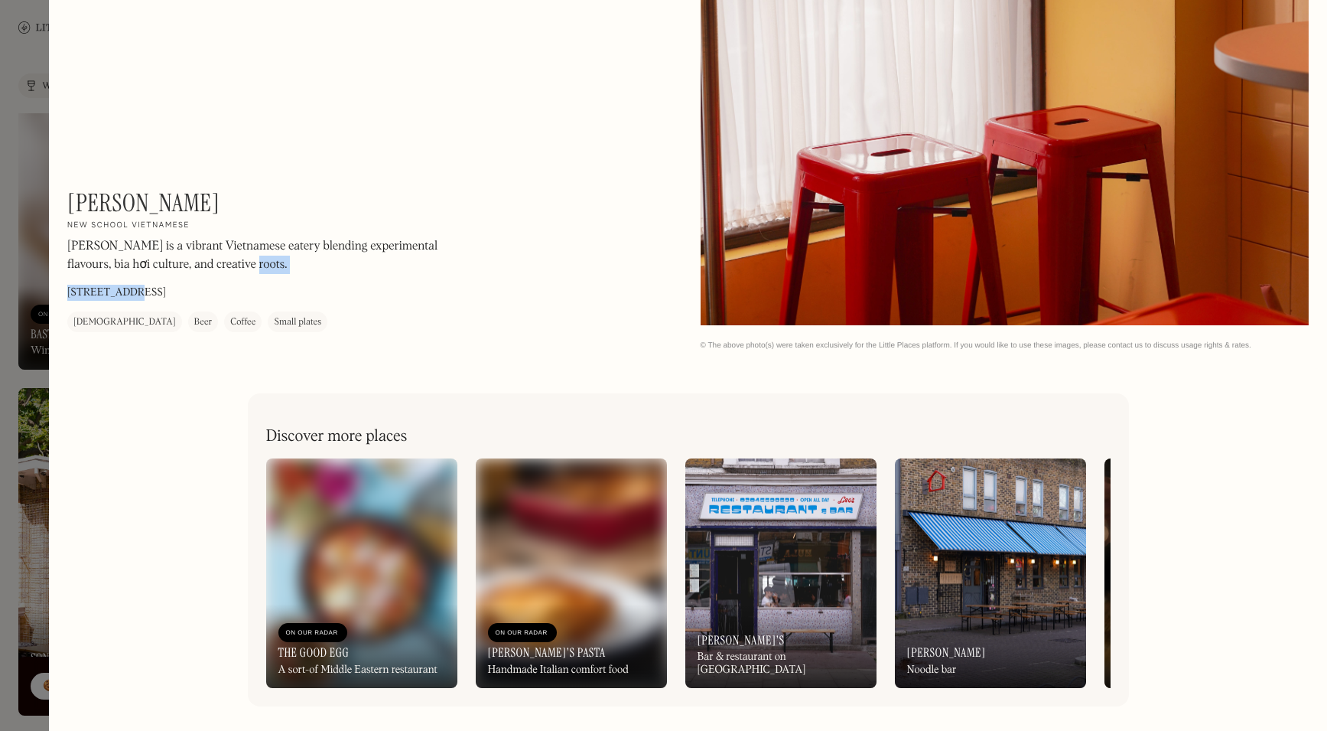
drag, startPoint x: 119, startPoint y: 292, endPoint x: 216, endPoint y: 284, distance: 96.8
click at [216, 284] on div "[PERSON_NAME] On Our Radar New school Vietnamese [PERSON_NAME] is a vibrant Vie…" at bounding box center [273, 260] width 413 height 144
drag, startPoint x: 216, startPoint y: 284, endPoint x: 202, endPoint y: 289, distance: 14.8
click at [210, 287] on div "[PERSON_NAME] On Our Radar New school Vietnamese [PERSON_NAME] is a vibrant Vie…" at bounding box center [273, 260] width 413 height 144
drag, startPoint x: 202, startPoint y: 289, endPoint x: 158, endPoint y: 287, distance: 44.4
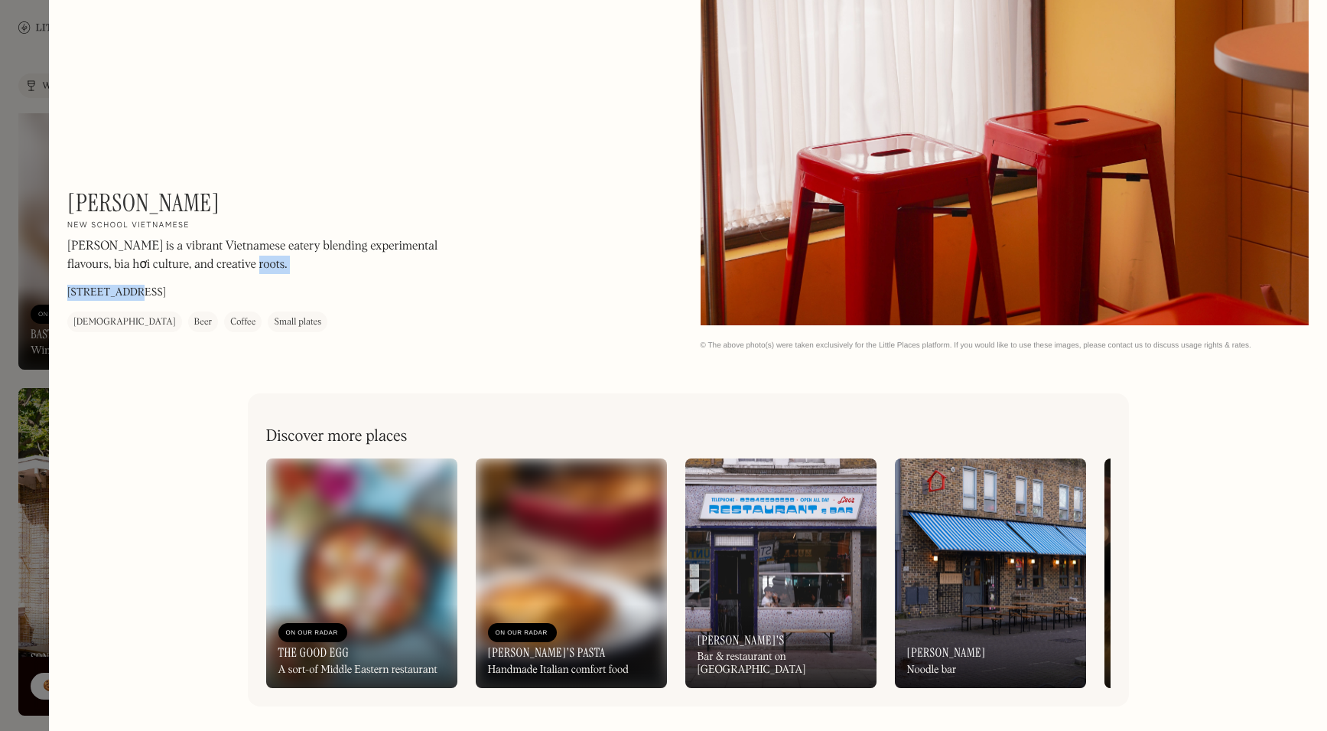
click at [158, 287] on div "[PERSON_NAME] On Our Radar New school Vietnamese [PERSON_NAME] is a vibrant Vie…" at bounding box center [273, 260] width 413 height 144
drag, startPoint x: 138, startPoint y: 201, endPoint x: 67, endPoint y: 196, distance: 70.6
click at [67, 196] on div "[PERSON_NAME] On Our Radar New school Vietnamese [PERSON_NAME] is a vibrant Vie…" at bounding box center [273, 260] width 413 height 144
copy h1 "[PERSON_NAME]"
click at [34, 321] on div at bounding box center [663, 365] width 1327 height 731
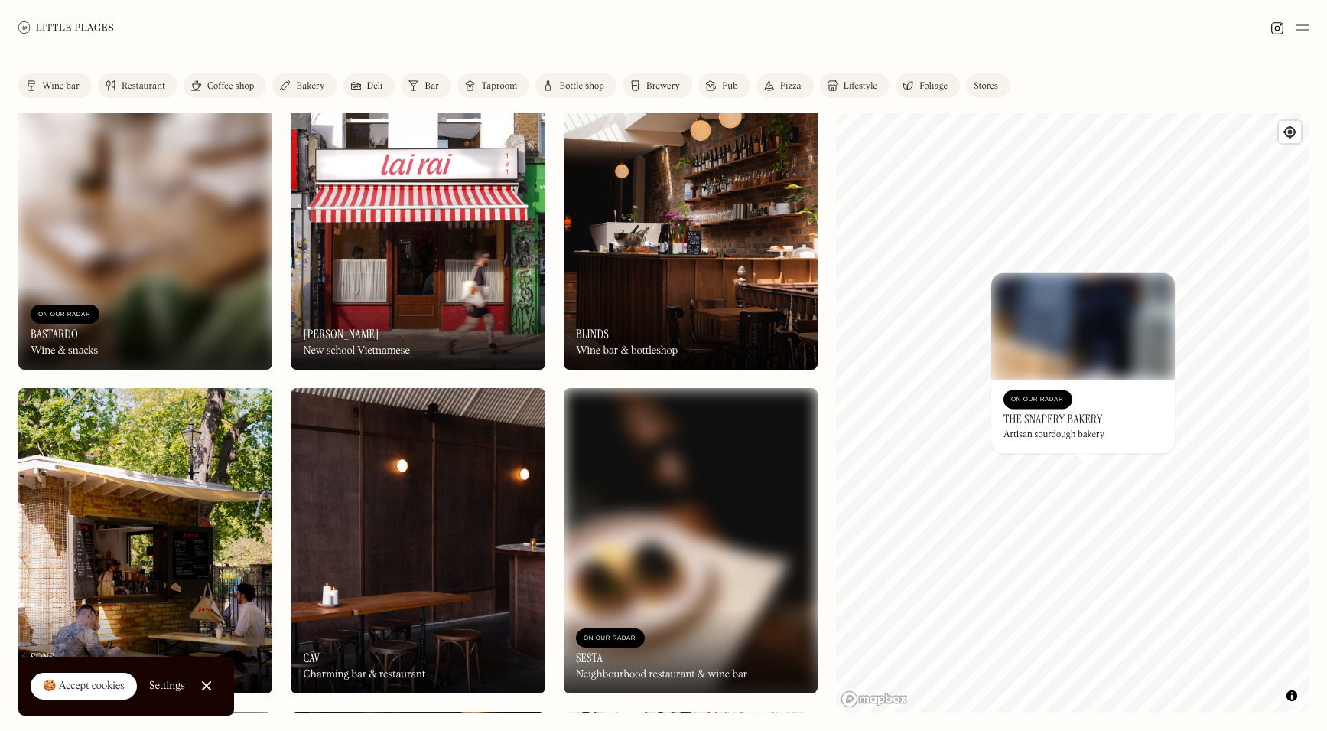
click at [433, 519] on img at bounding box center [418, 540] width 254 height 305
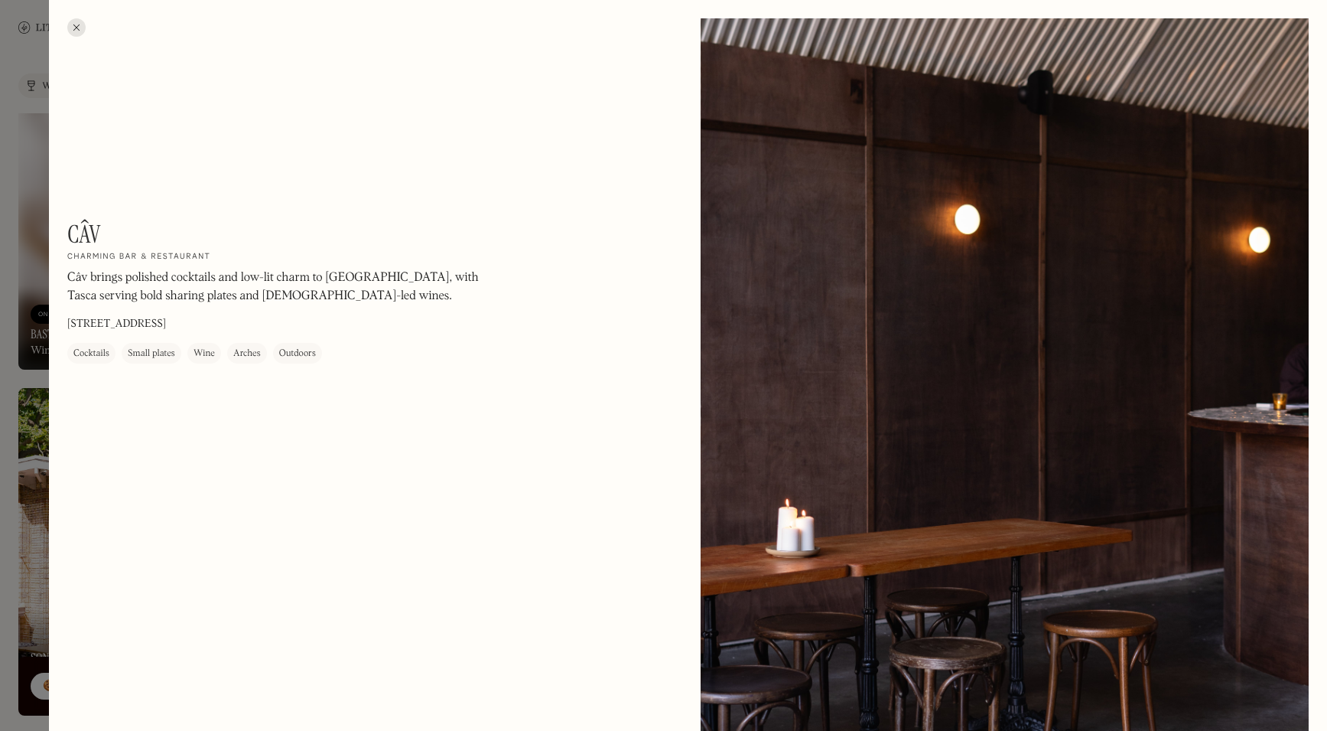
click at [21, 657] on div at bounding box center [663, 365] width 1327 height 731
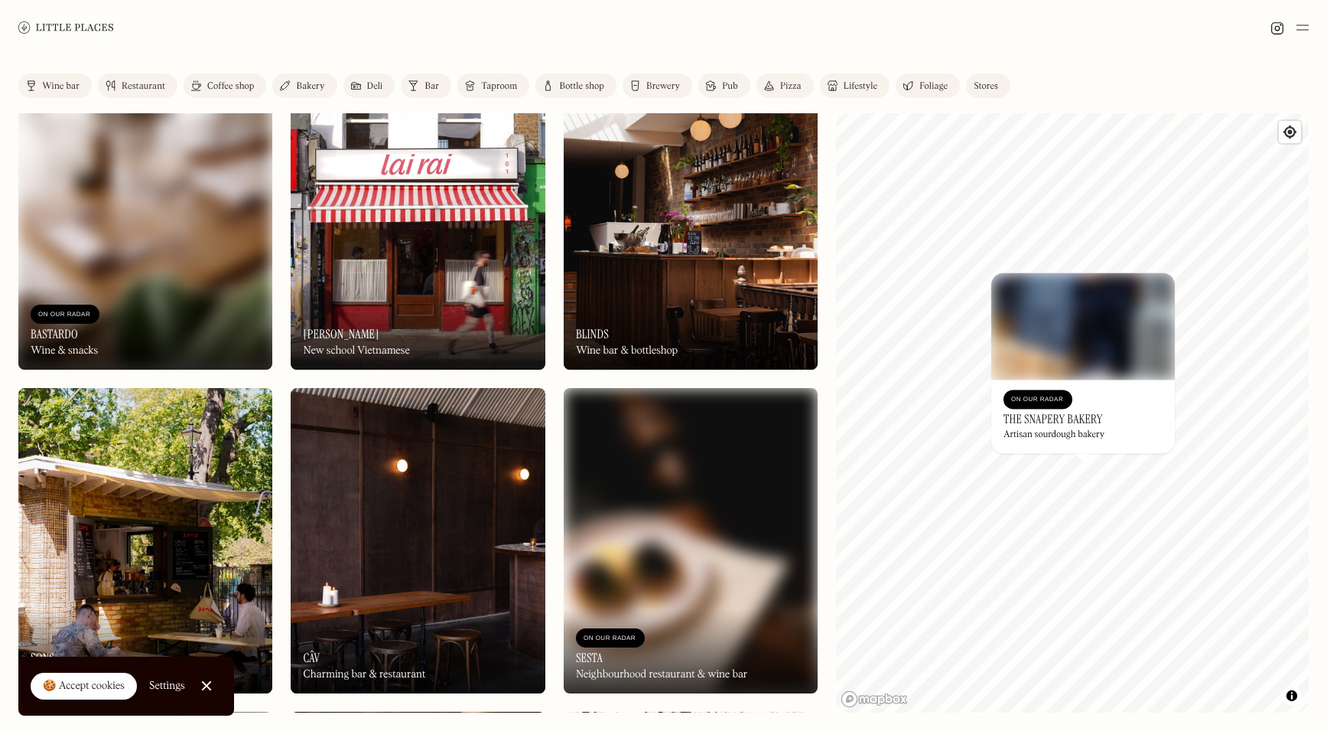
click at [50, 693] on link "🍪 Accept cookies" at bounding box center [84, 687] width 106 height 28
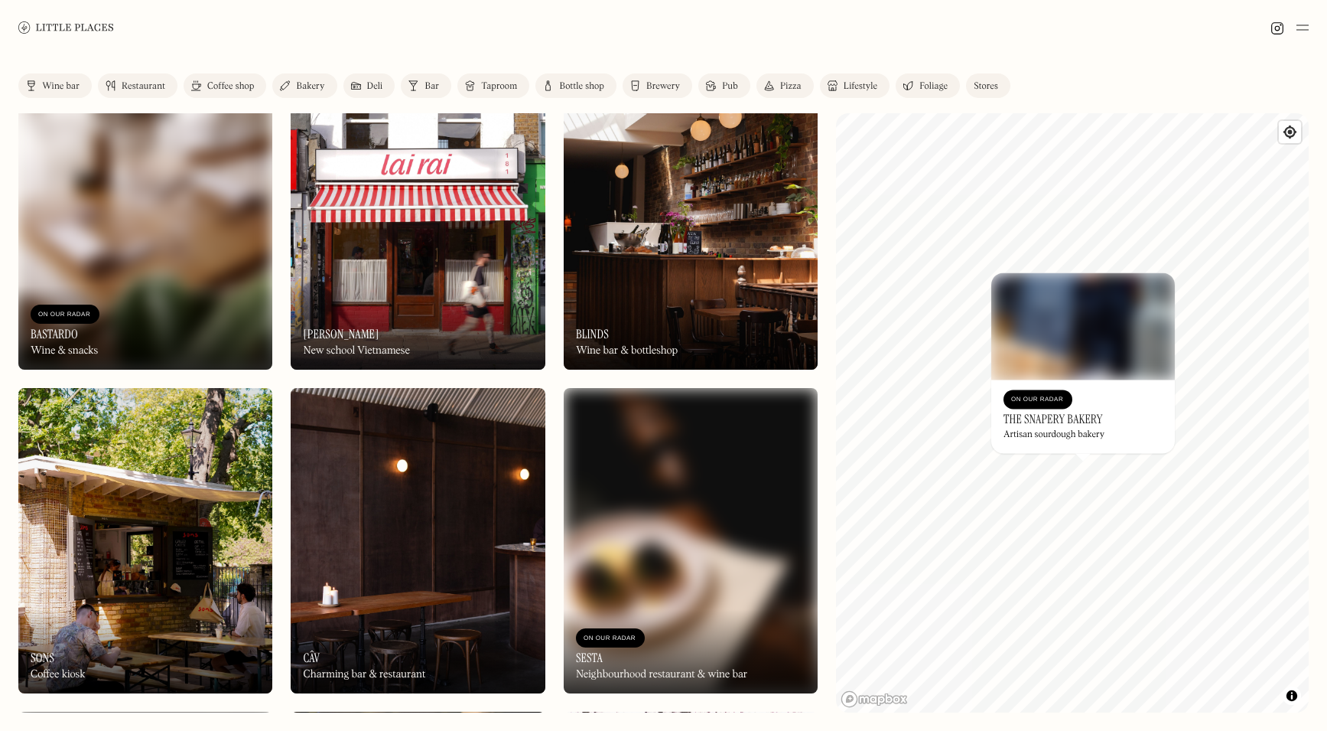
click at [226, 559] on img at bounding box center [145, 540] width 254 height 305
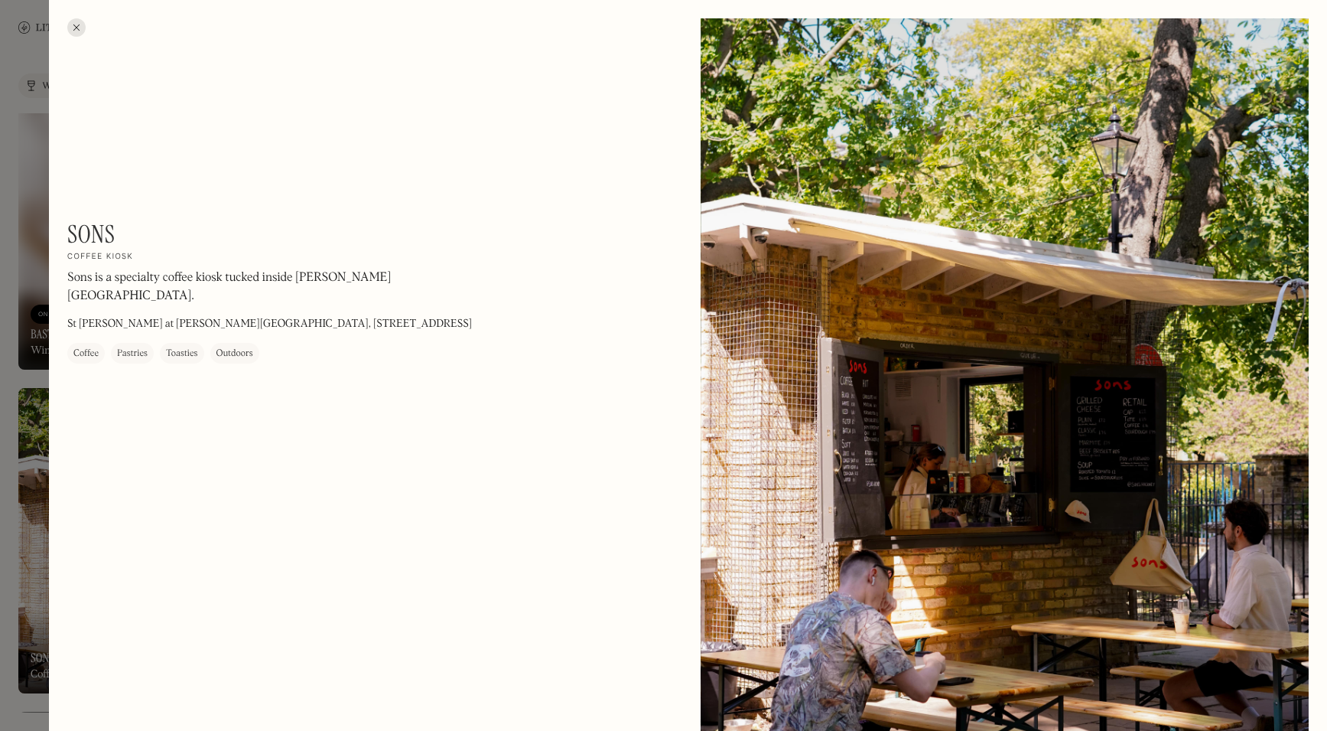
click at [24, 364] on div at bounding box center [663, 365] width 1327 height 731
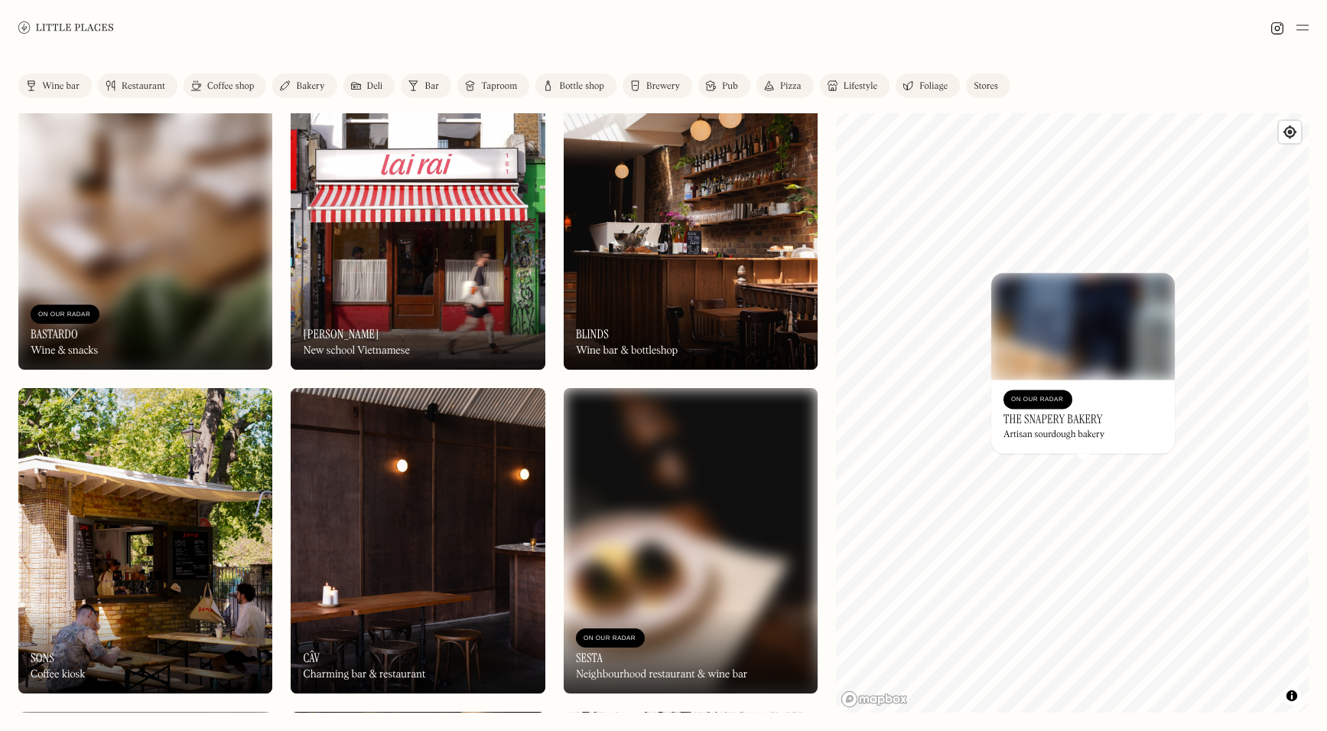
click at [140, 490] on img at bounding box center [145, 540] width 254 height 305
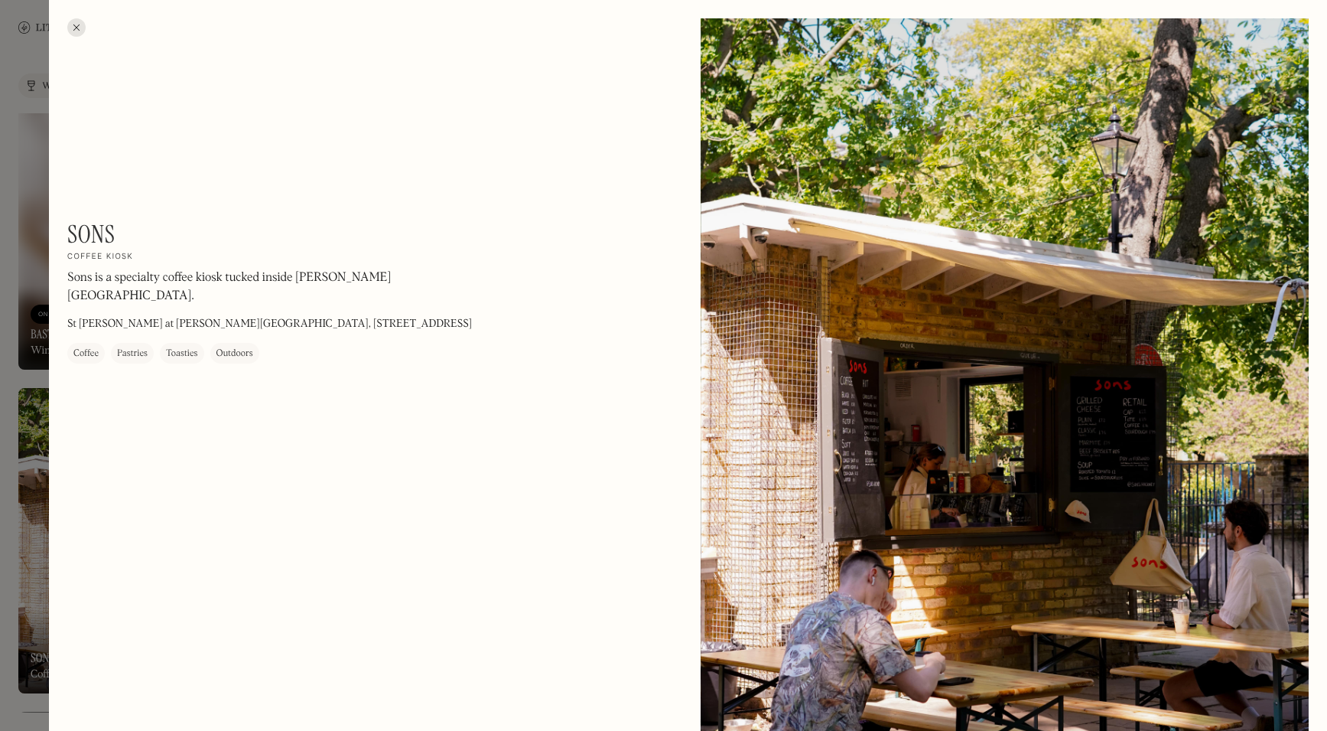
drag, startPoint x: 58, startPoint y: 362, endPoint x: 361, endPoint y: 419, distance: 308.4
click at [38, 486] on div at bounding box center [663, 365] width 1327 height 731
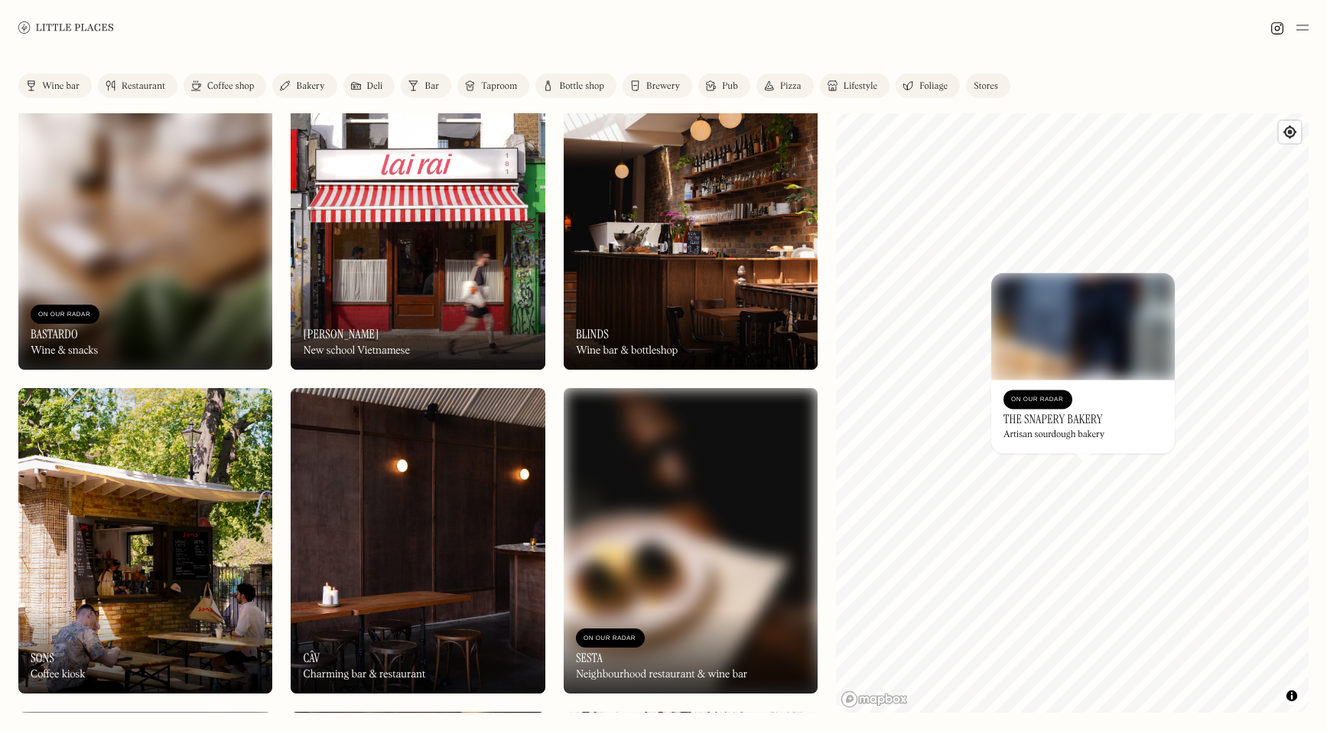
click at [412, 460] on img at bounding box center [418, 540] width 254 height 305
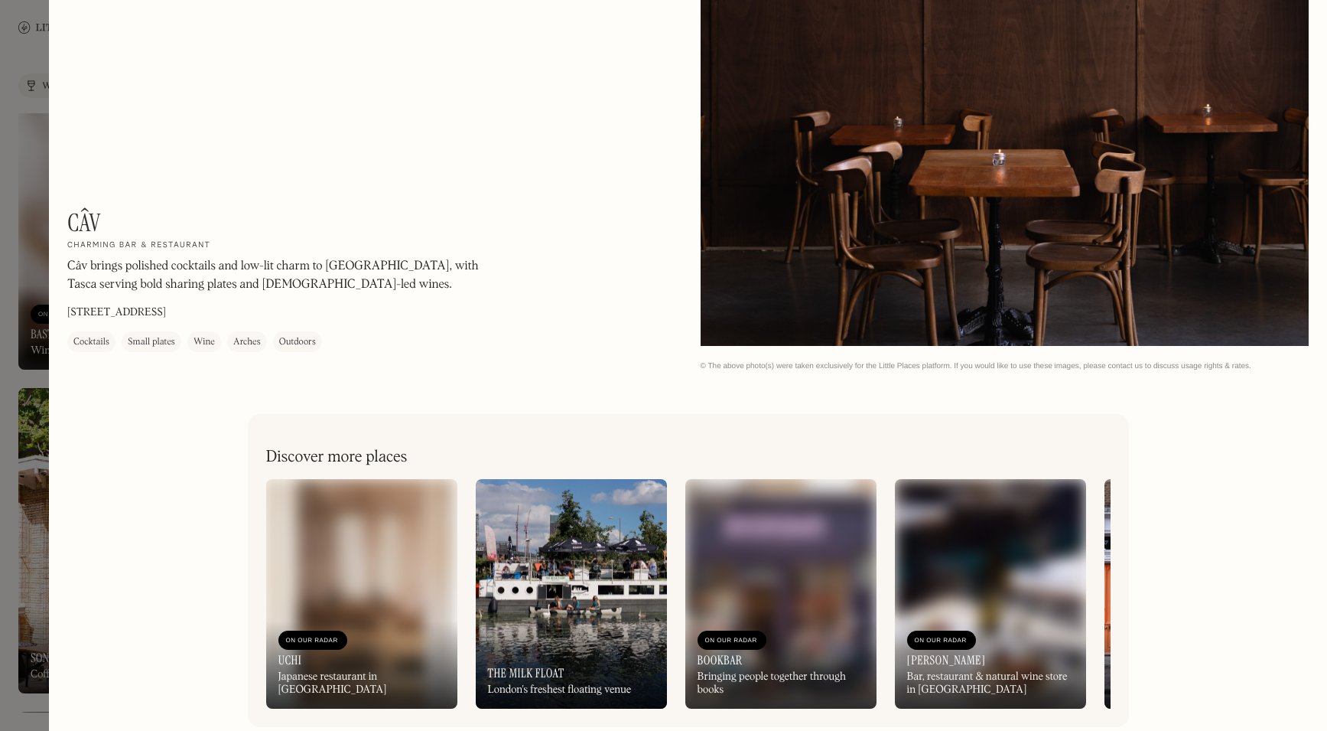
scroll to position [2773, 0]
